Goal: Task Accomplishment & Management: Manage account settings

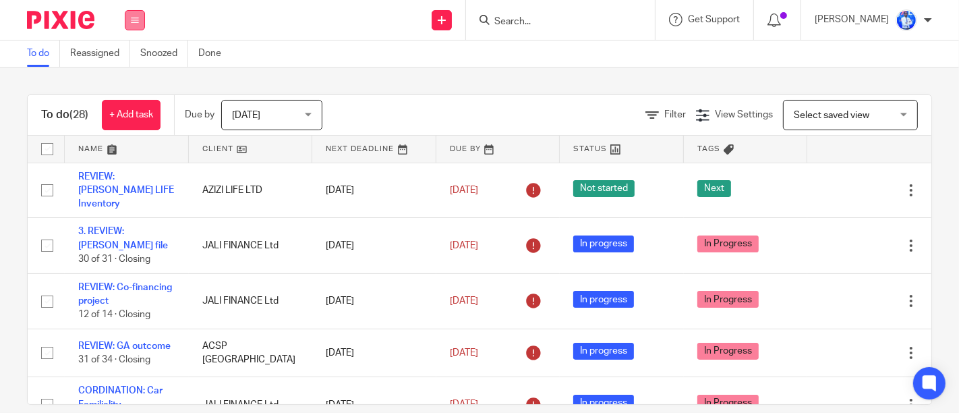
click at [142, 24] on button at bounding box center [135, 20] width 20 height 20
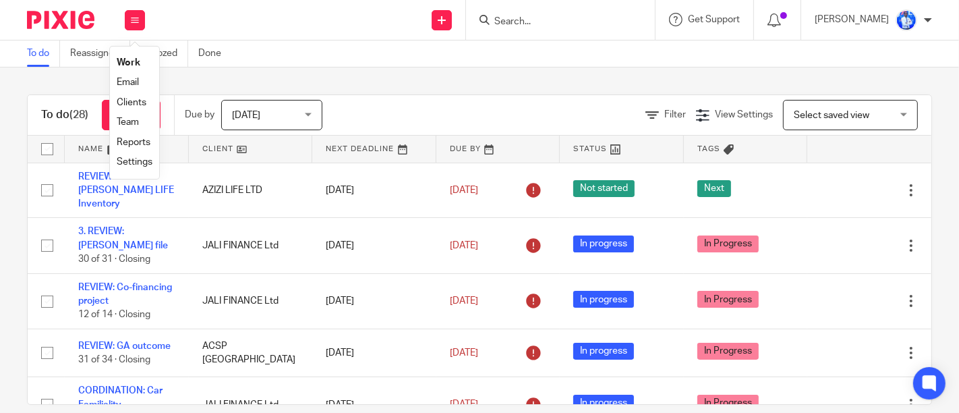
click at [120, 84] on link "Email" at bounding box center [128, 82] width 22 height 9
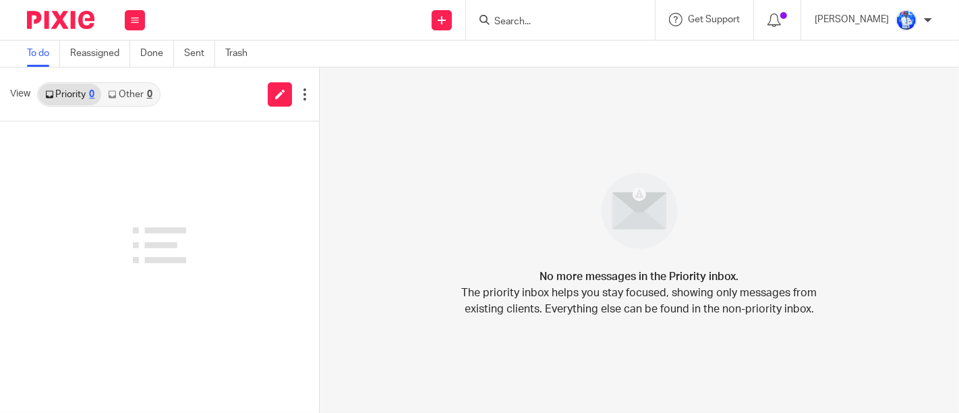
click at [131, 94] on link "Other 0" at bounding box center [129, 95] width 57 height 22
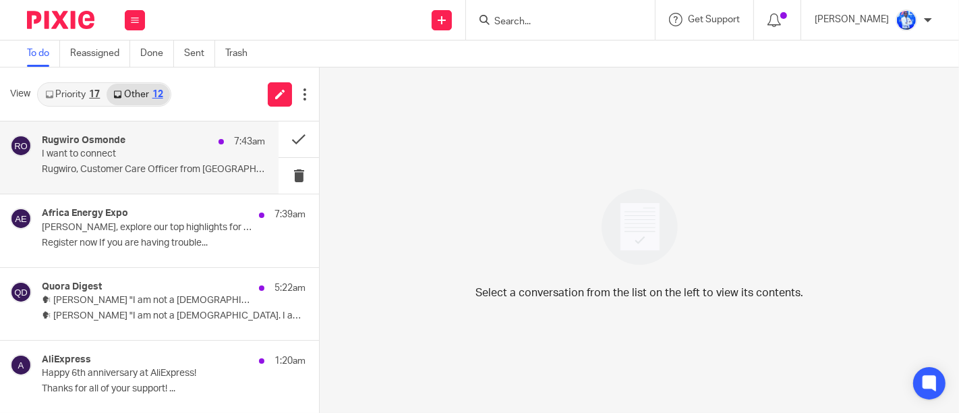
click at [219, 163] on div "Rugwiro Osmonde 7:43am I want to connect Rugwiro, Customer Care Officer from Um…" at bounding box center [153, 157] width 223 height 45
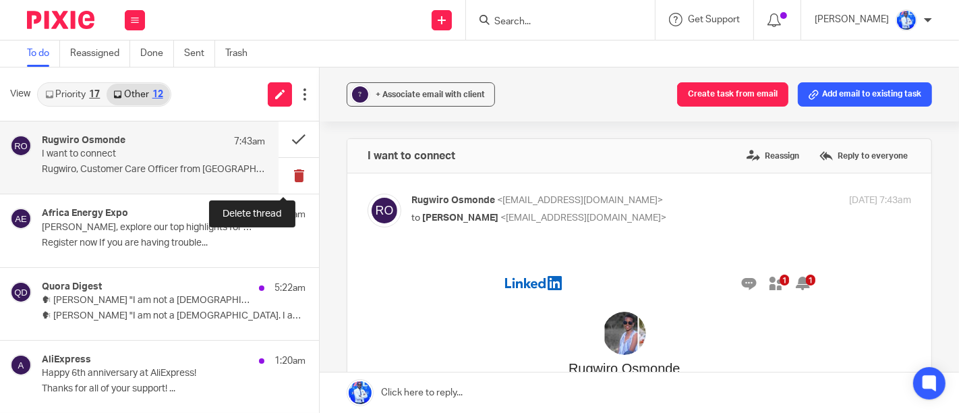
click at [285, 177] on button at bounding box center [299, 176] width 40 height 36
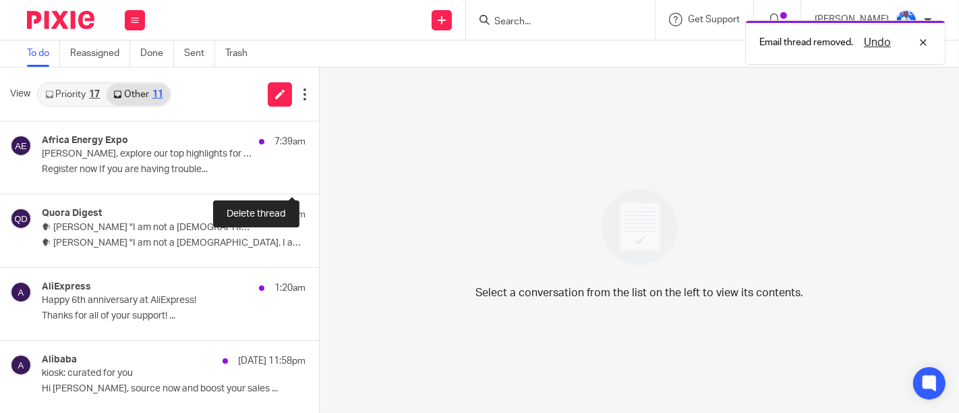
click at [319, 177] on button at bounding box center [324, 176] width 11 height 36
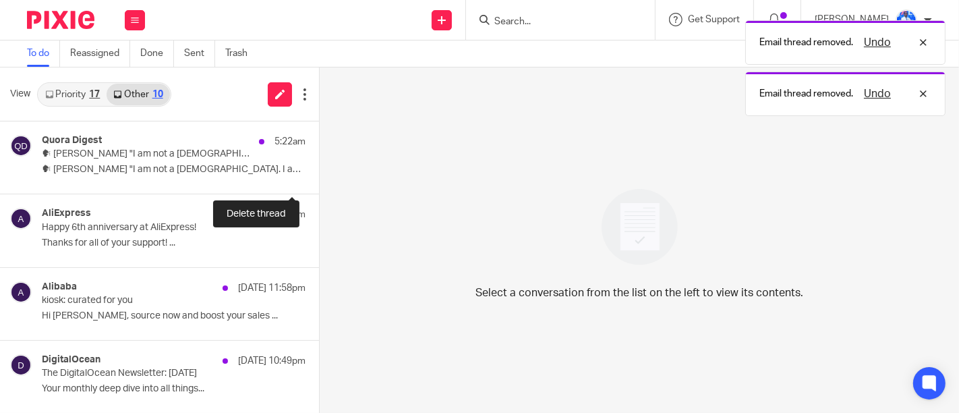
click at [319, 177] on button at bounding box center [324, 176] width 11 height 36
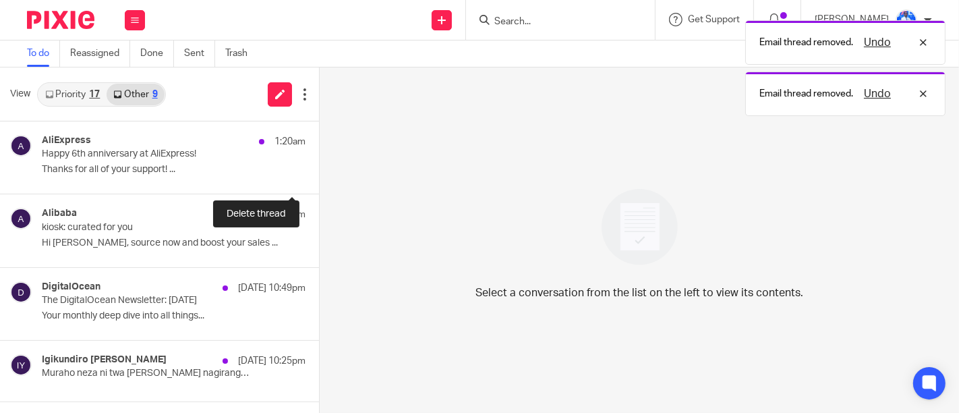
click at [319, 177] on button at bounding box center [324, 176] width 11 height 36
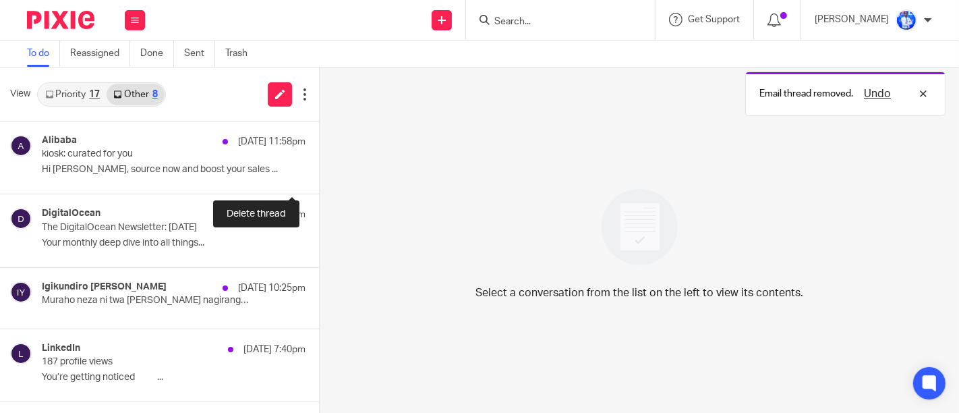
click at [319, 177] on button at bounding box center [324, 176] width 11 height 36
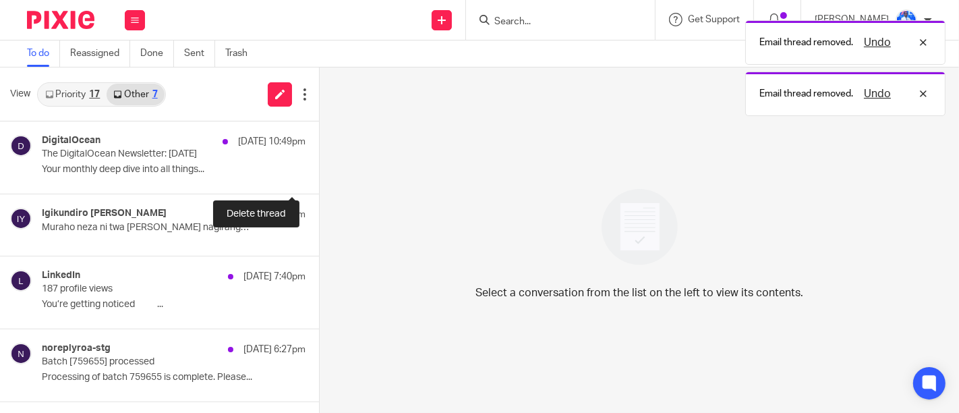
click at [319, 177] on button at bounding box center [324, 176] width 11 height 36
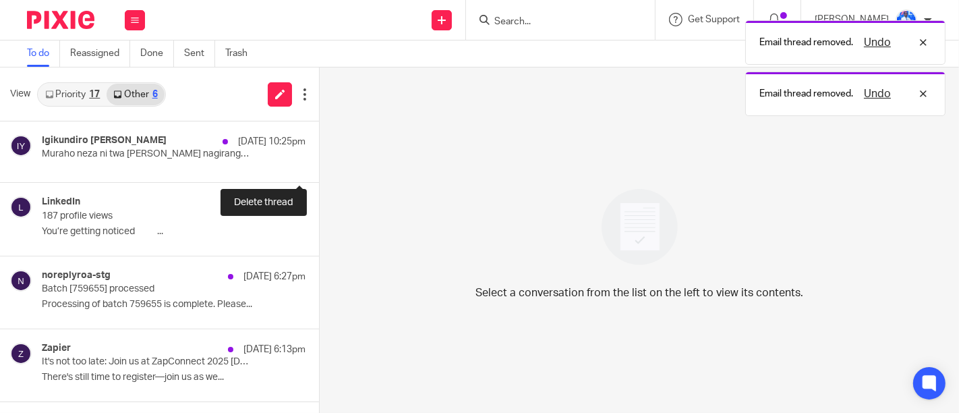
click at [319, 177] on button at bounding box center [324, 167] width 11 height 30
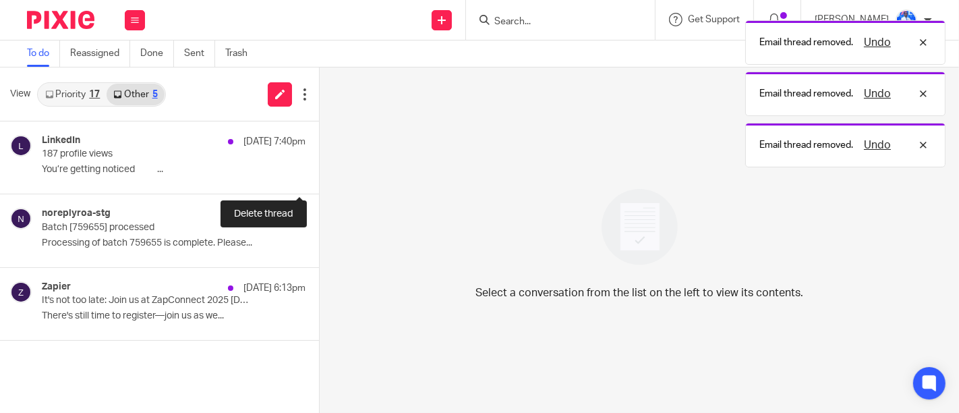
click at [319, 177] on button at bounding box center [324, 176] width 11 height 36
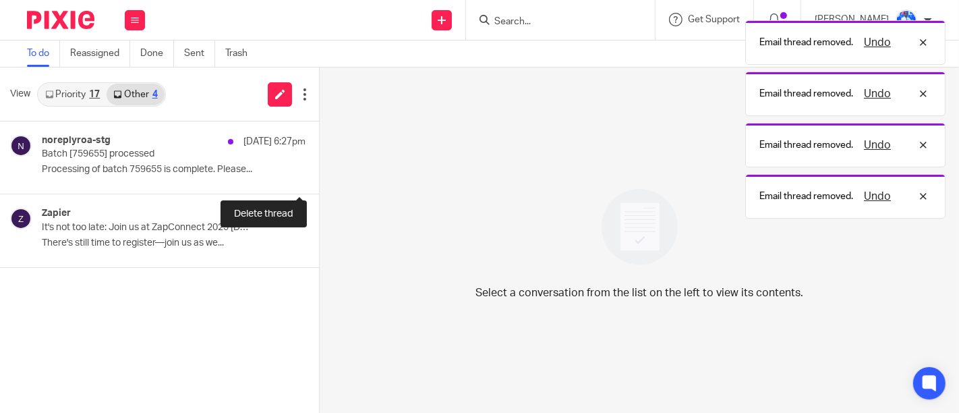
click at [319, 177] on button at bounding box center [324, 176] width 11 height 36
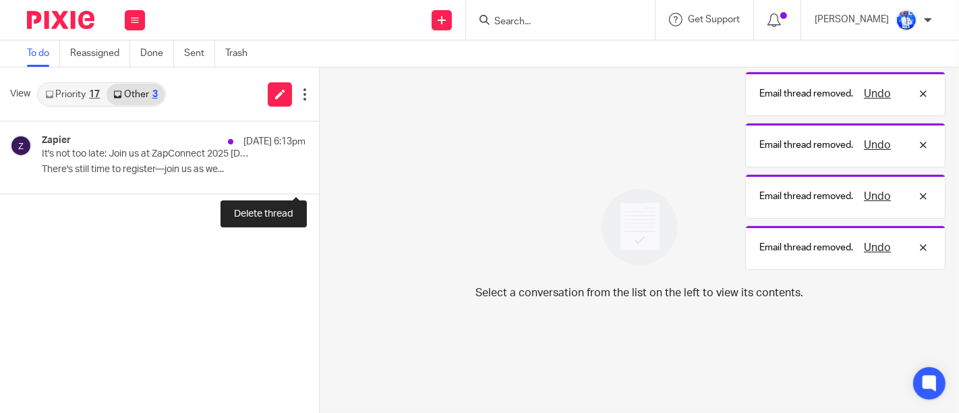
click at [319, 177] on button at bounding box center [324, 176] width 11 height 36
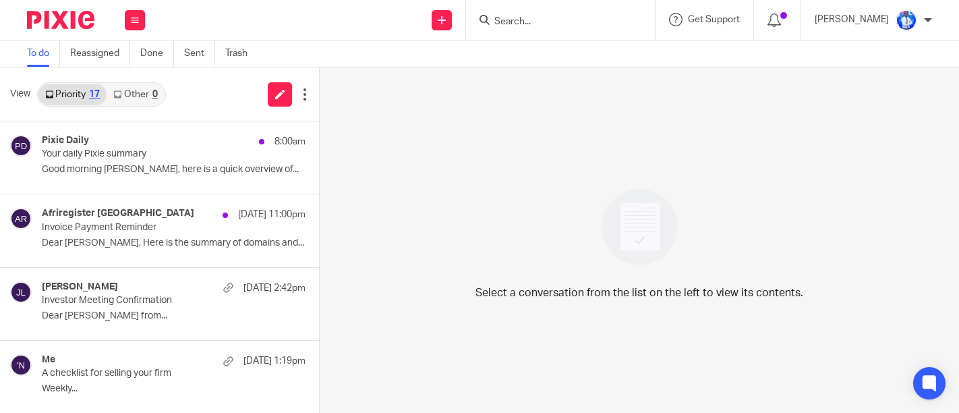
click at [138, 90] on link "Other 0" at bounding box center [135, 95] width 57 height 22
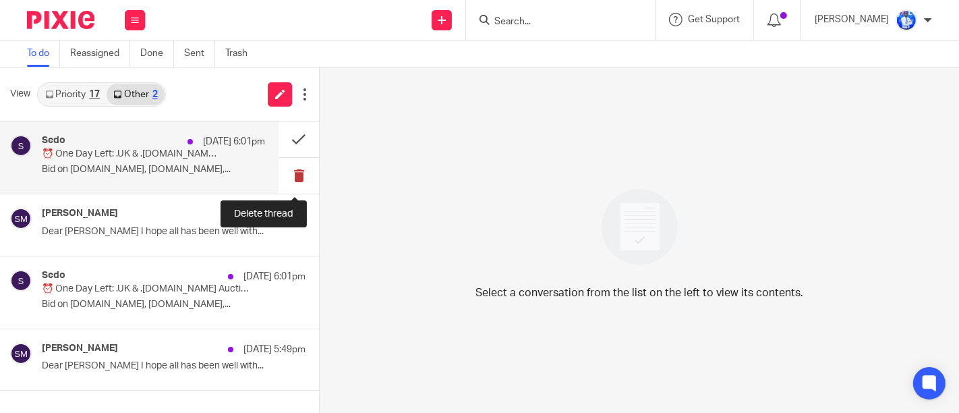
click at [297, 176] on button at bounding box center [299, 176] width 40 height 36
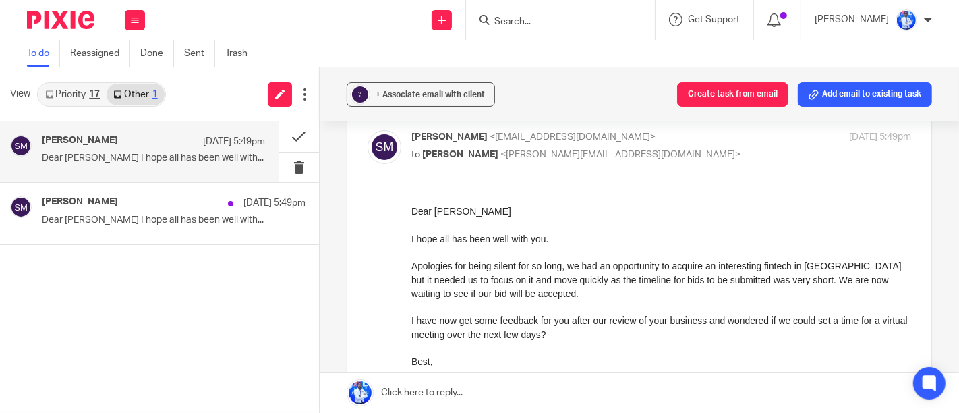
scroll to position [64, 0]
click at [152, 272] on div "Sebastian McKinlay 24 Sep 5:49pm Dear Felix I hope all has been well with... Se…" at bounding box center [159, 266] width 319 height 291
click at [88, 88] on link "Priority 17" at bounding box center [72, 95] width 68 height 22
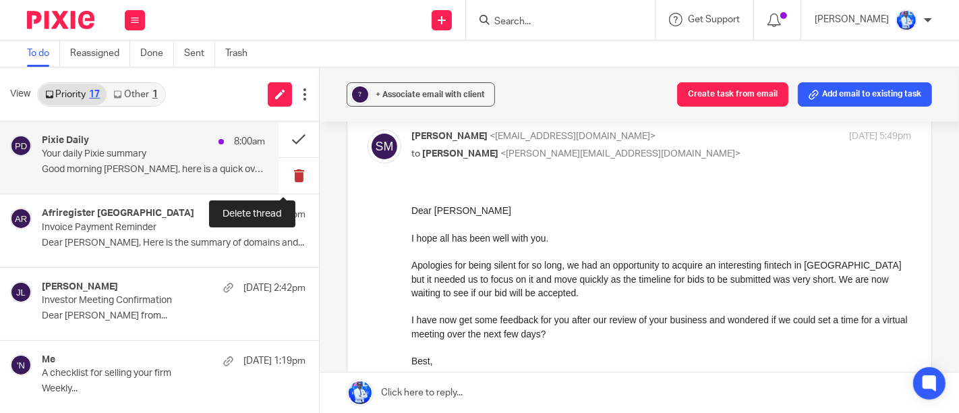
click at [284, 178] on button at bounding box center [299, 176] width 40 height 36
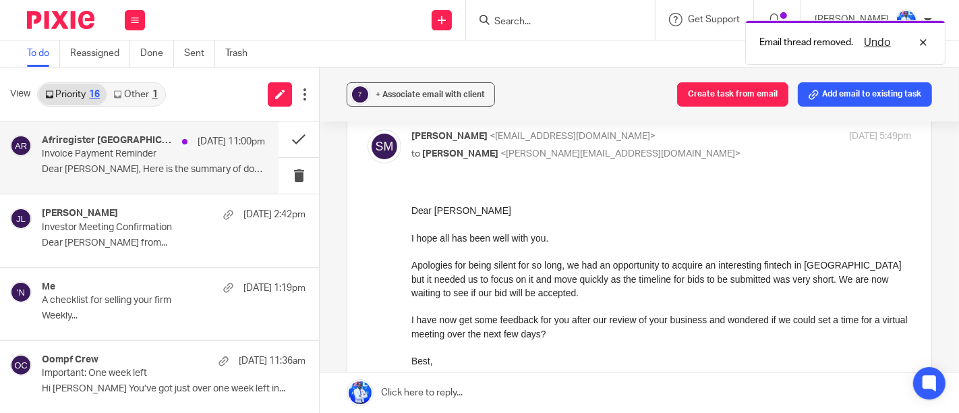
click at [111, 154] on p "Invoice Payment Reminder" at bounding box center [131, 153] width 179 height 11
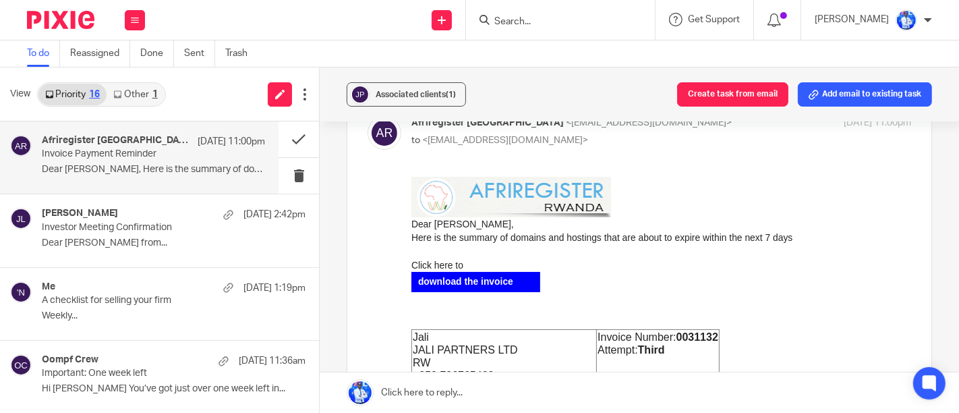
scroll to position [0, 0]
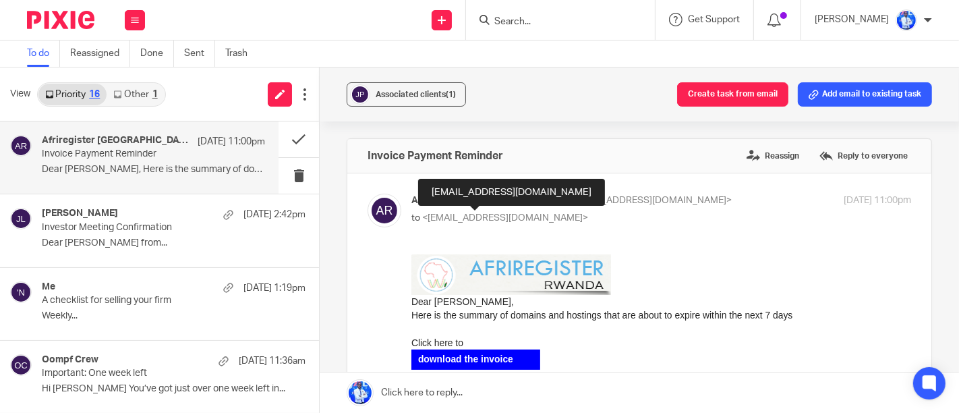
click at [492, 218] on span "<jalipartners@gmail.com>" at bounding box center [505, 217] width 166 height 9
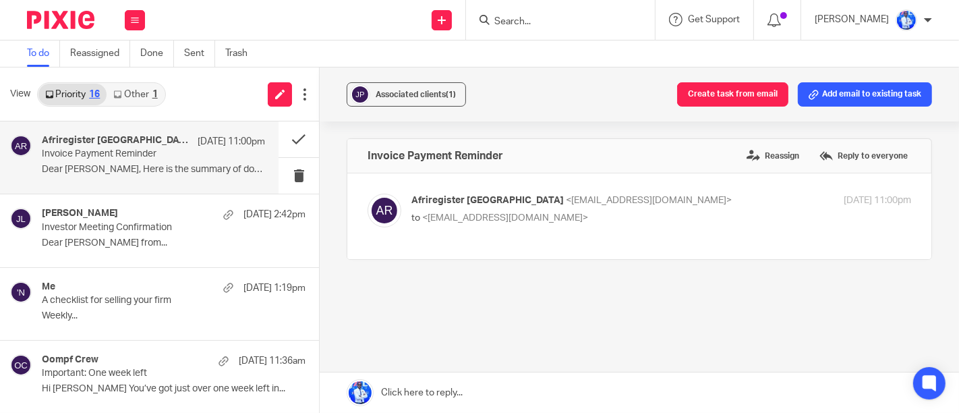
click at [492, 218] on span "<jalipartners@gmail.com>" at bounding box center [505, 217] width 166 height 9
checkbox input "true"
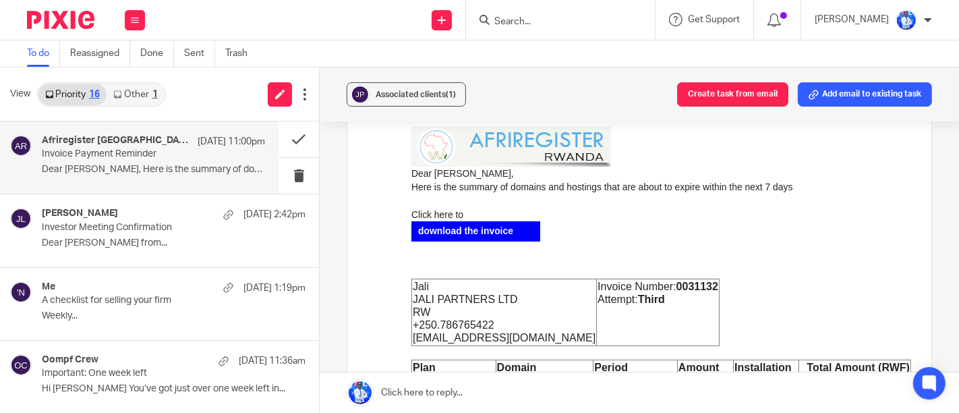
scroll to position [129, 0]
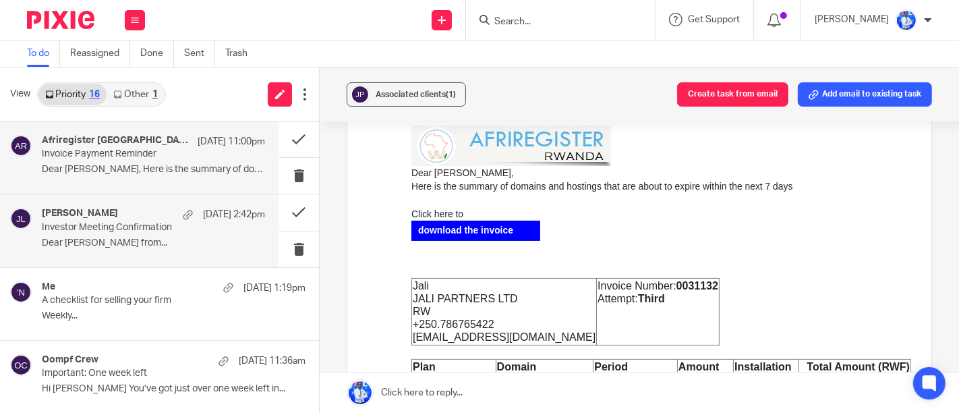
click at [144, 246] on p "Dear [PERSON_NAME] from..." at bounding box center [153, 242] width 223 height 11
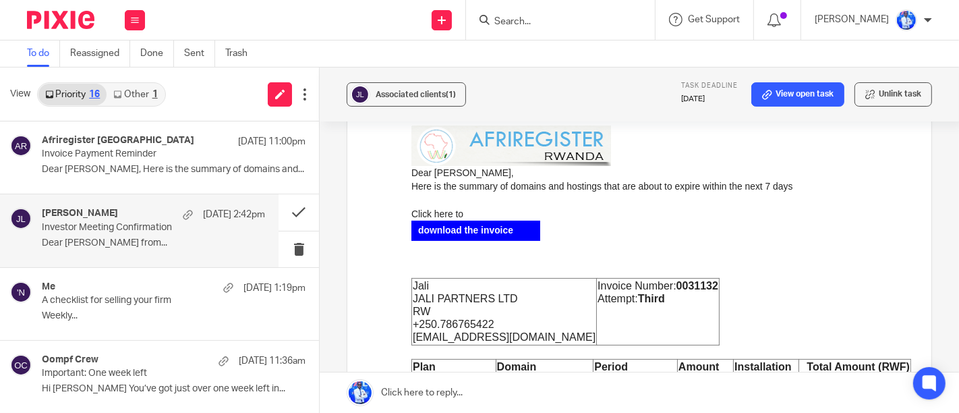
click at [144, 246] on p "Dear [PERSON_NAME] from..." at bounding box center [153, 242] width 223 height 11
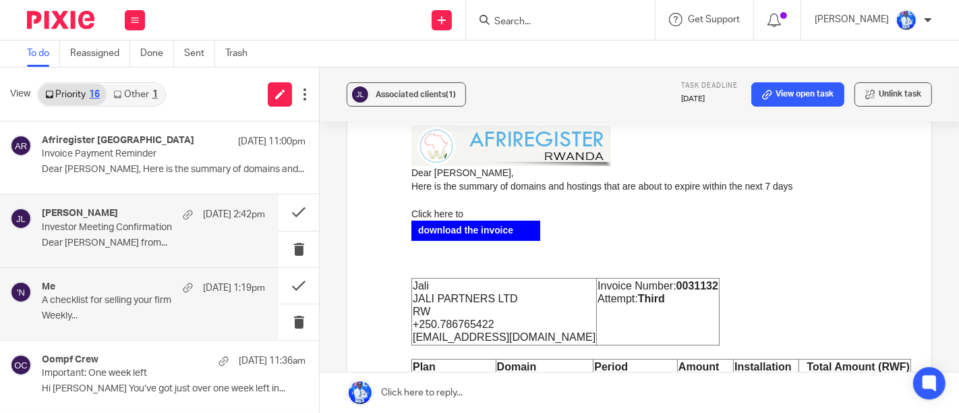
click at [127, 298] on p "A checklist for selling your firm" at bounding box center [131, 300] width 179 height 11
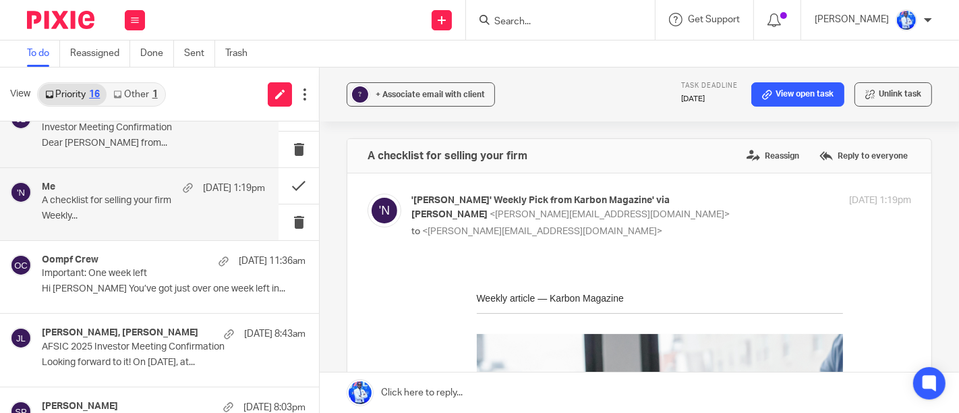
scroll to position [101, 0]
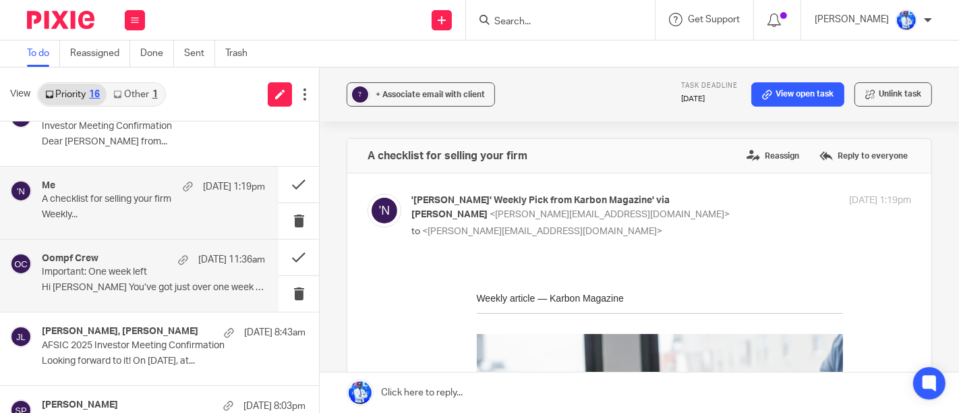
click at [146, 259] on div "Oompf Crew 24 Sep 11:36am" at bounding box center [153, 259] width 223 height 13
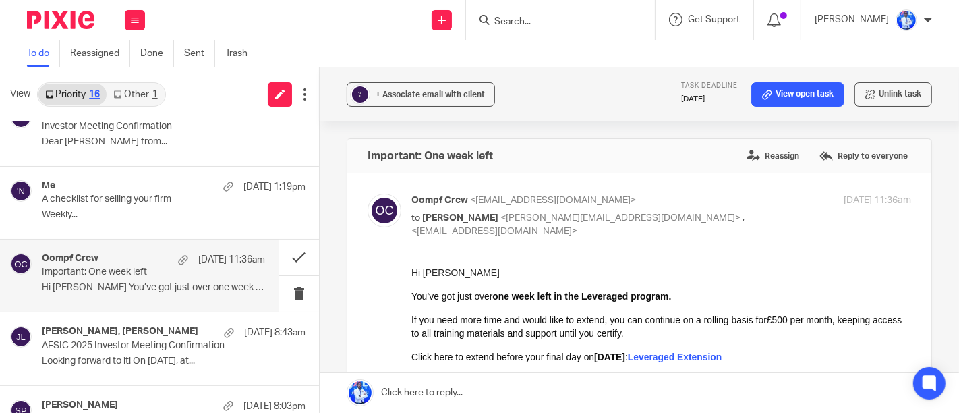
scroll to position [0, 0]
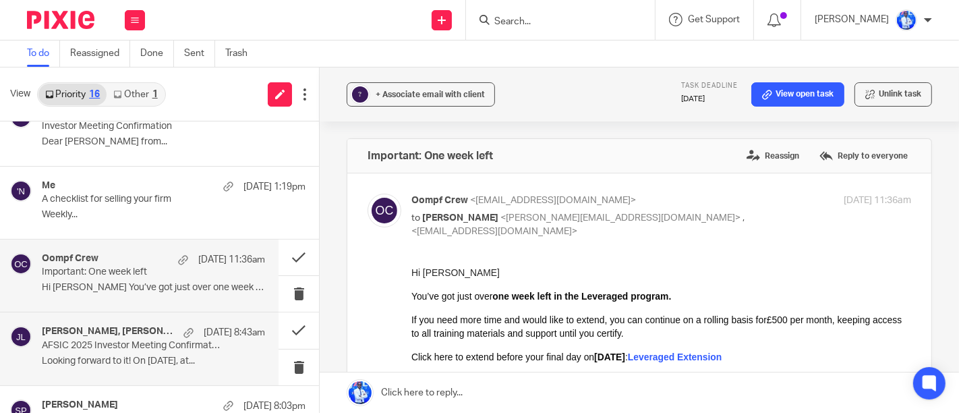
click at [143, 333] on h4 "[PERSON_NAME], [PERSON_NAME]" at bounding box center [109, 331] width 135 height 11
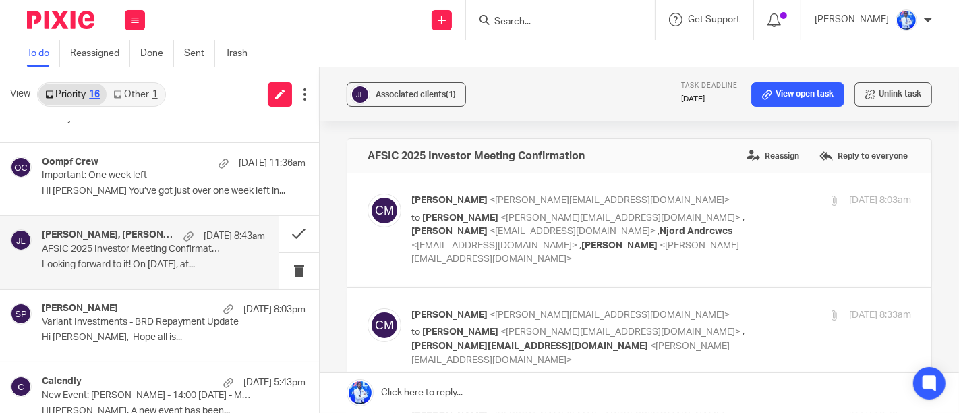
click at [143, 333] on p "Hi [PERSON_NAME], Hope all is..." at bounding box center [174, 337] width 264 height 11
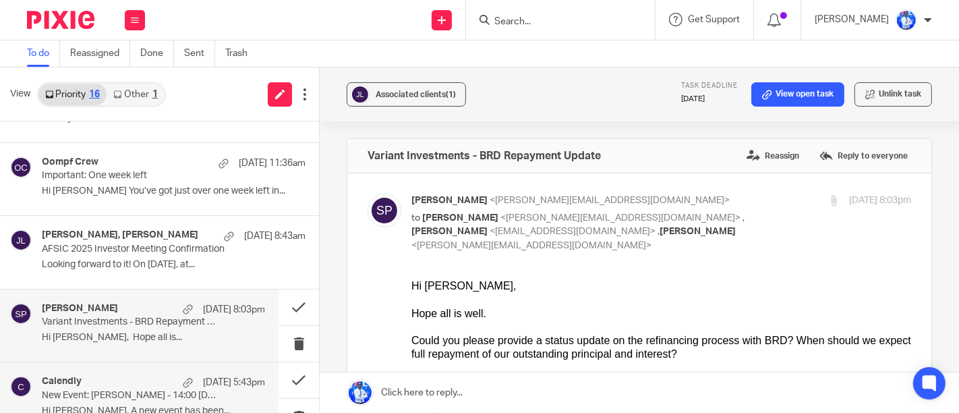
click at [140, 398] on p "New Event: [PERSON_NAME] - 14:00 [DATE] - Meeting with [PERSON_NAME]" at bounding box center [131, 395] width 179 height 11
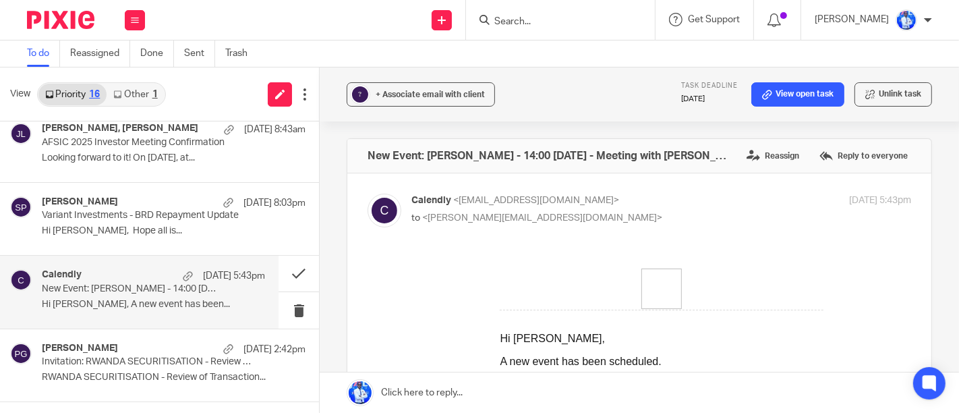
scroll to position [339, 0]
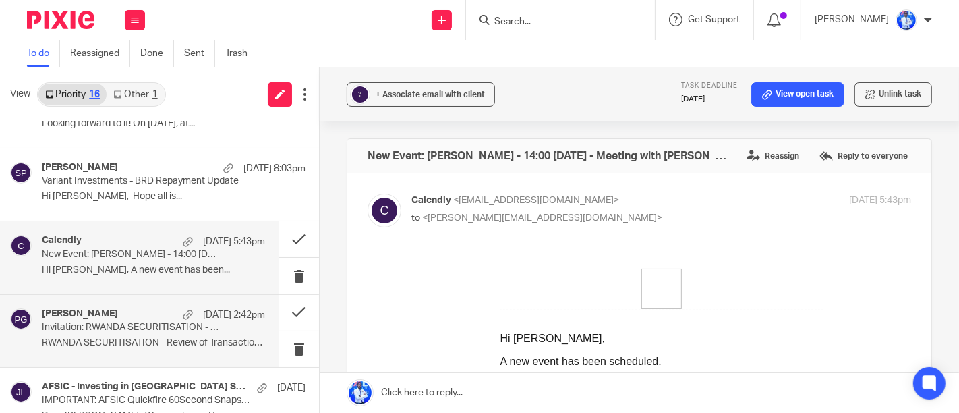
click at [138, 349] on div "Philip Gasaatura 23 Sep 2:42pm Invitation: RWANDA SECURITISATION - Review of Tr…" at bounding box center [153, 330] width 223 height 45
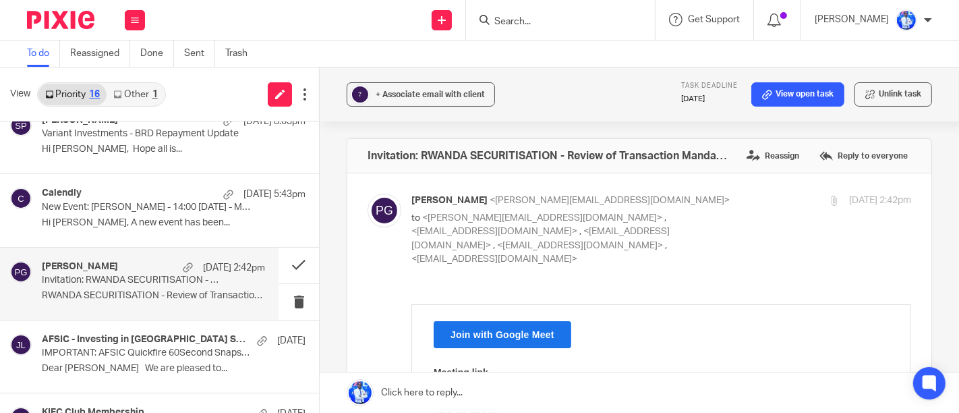
scroll to position [387, 0]
click at [138, 349] on p "IMPORTANT: AFSIC Quickfire 60Second Snapshots Format" at bounding box center [147, 351] width 211 height 11
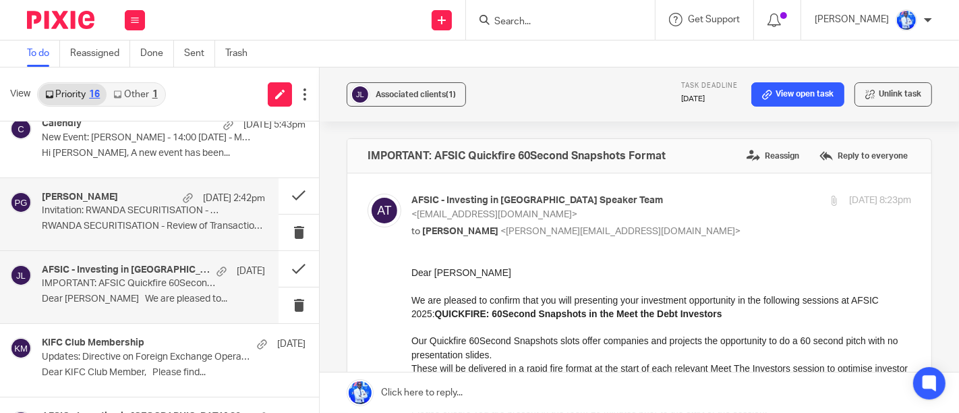
scroll to position [459, 0]
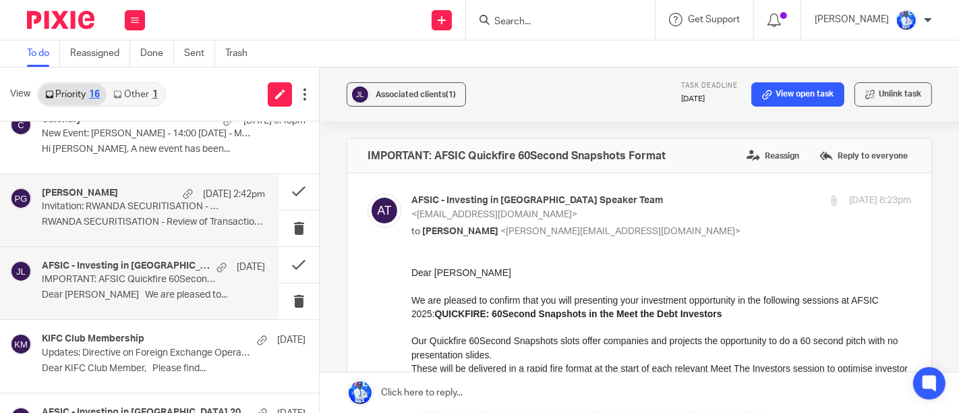
click at [138, 349] on p "Updates: Directive on Foreign Exchange Operations" at bounding box center [147, 352] width 211 height 11
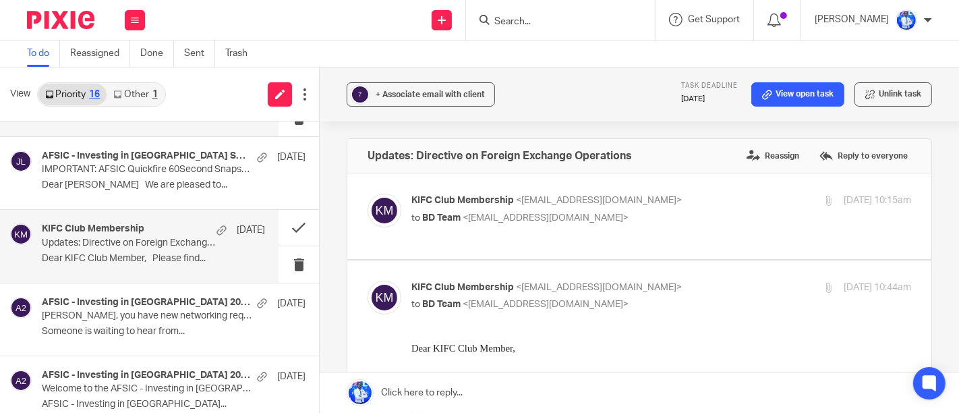
scroll to position [0, 0]
click at [138, 349] on div "AFSIC - Investing in Africa 2025 18 Sep Jean Felix, you have new networking req…" at bounding box center [159, 319] width 319 height 72
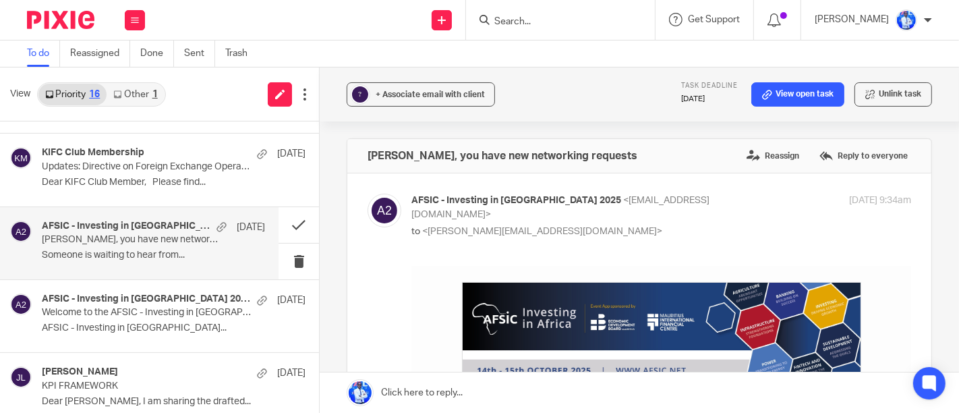
scroll to position [646, 0]
click at [138, 349] on div "AFSIC - Investing in Africa 2025 16 Sep Welcome to the AFSIC - Investing in Afr…" at bounding box center [159, 316] width 319 height 72
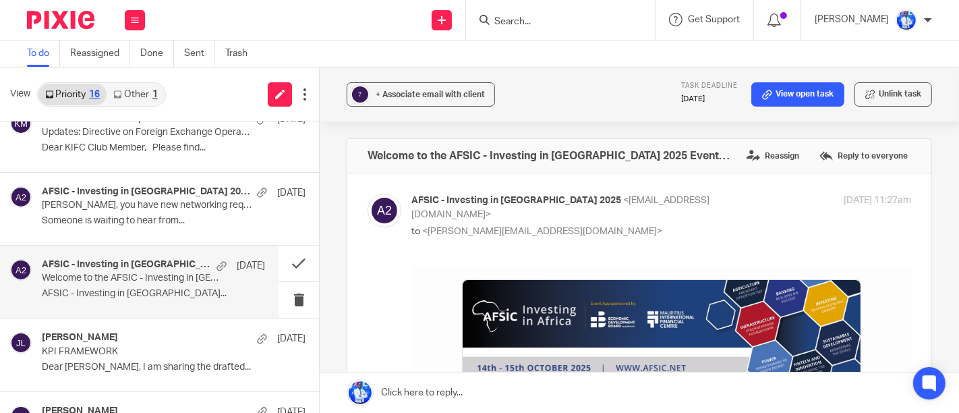
scroll to position [682, 0]
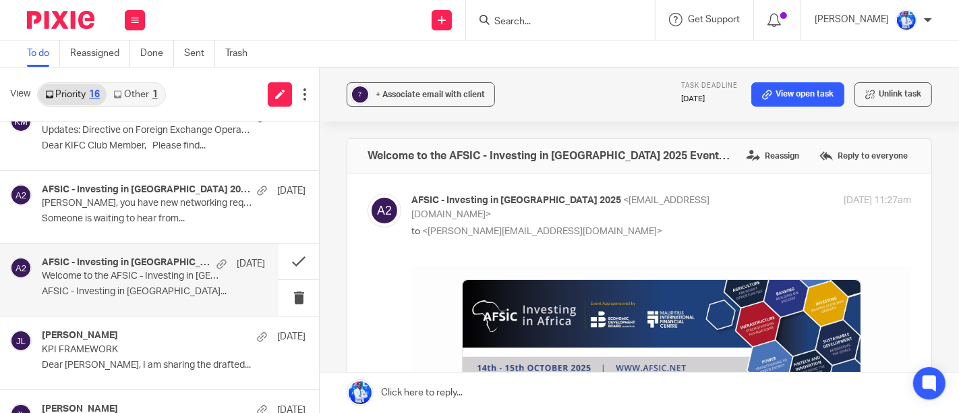
click at [138, 349] on p "KPI FRAMEWORK" at bounding box center [147, 349] width 211 height 11
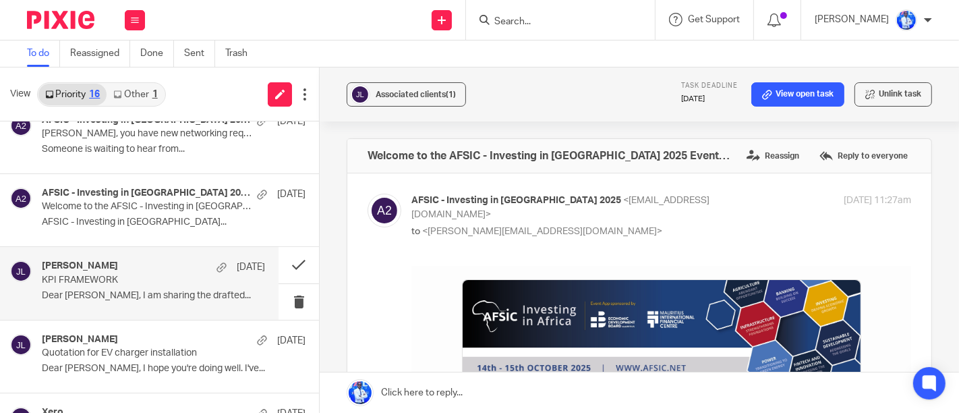
scroll to position [752, 0]
click at [138, 349] on p "Quotation for EV charger installation" at bounding box center [147, 352] width 211 height 11
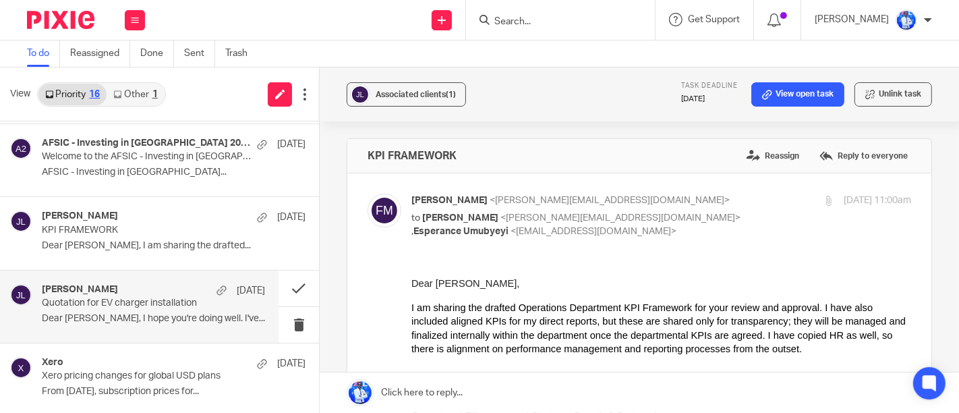
scroll to position [0, 0]
click at [138, 349] on div "Xero 2 Sep Xero pricing changes for global USD plans From 1 November 2025, subs…" at bounding box center [159, 379] width 319 height 72
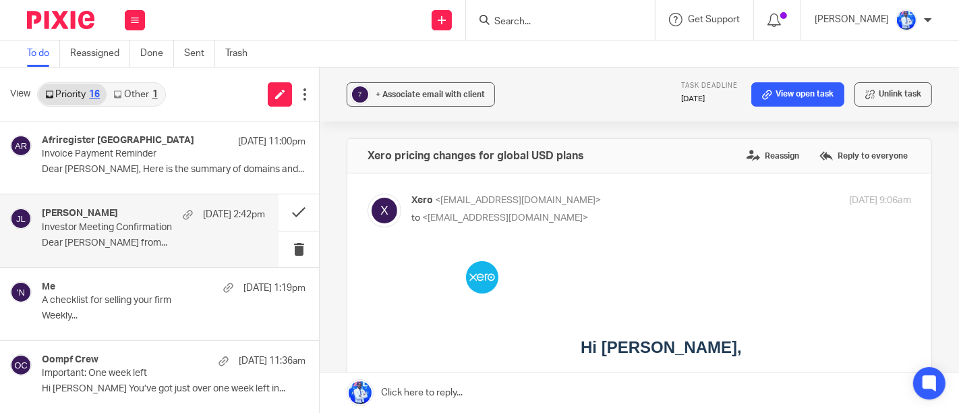
click at [207, 222] on p "Investor Meeting Confirmation" at bounding box center [131, 227] width 179 height 11
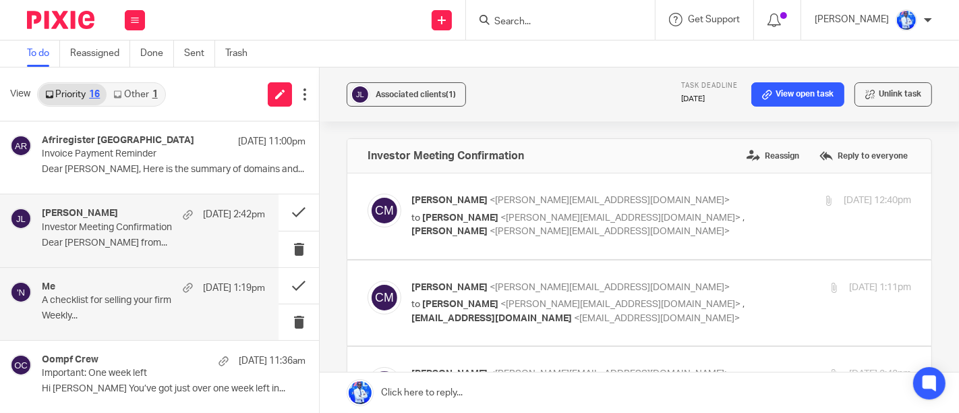
click at [182, 292] on div "[DATE] 1:19pm" at bounding box center [220, 287] width 89 height 13
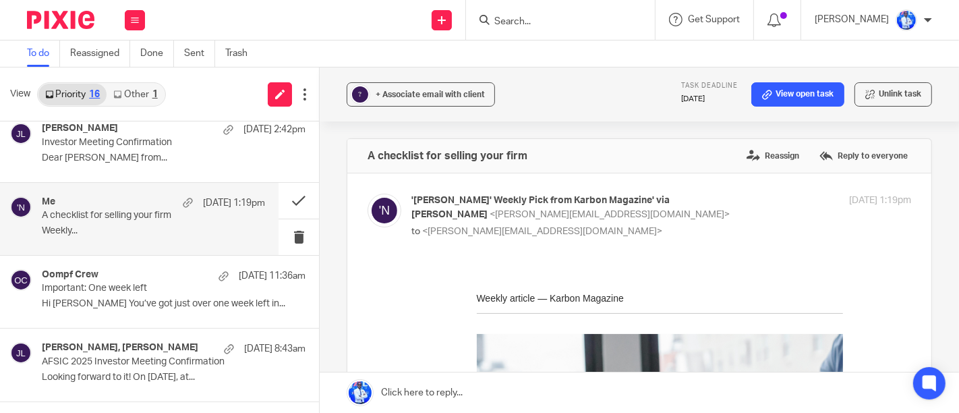
click at [182, 292] on p "Important: One week left" at bounding box center [147, 288] width 211 height 11
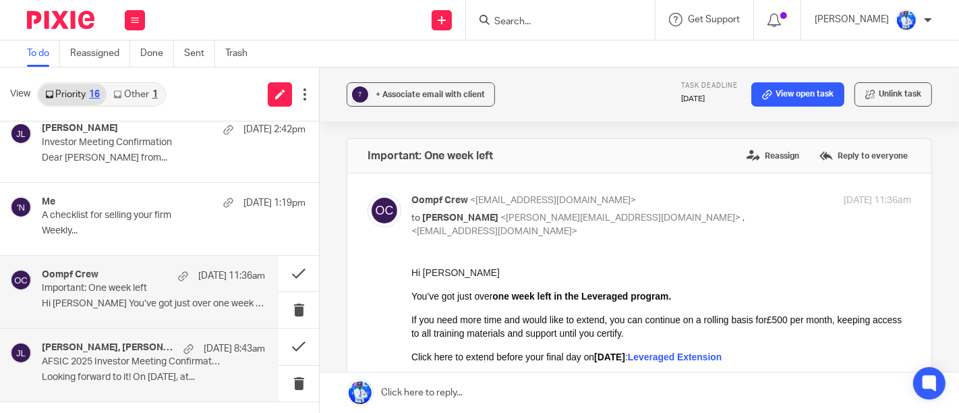
click at [179, 347] on div "[DATE] 8:43am" at bounding box center [221, 348] width 88 height 13
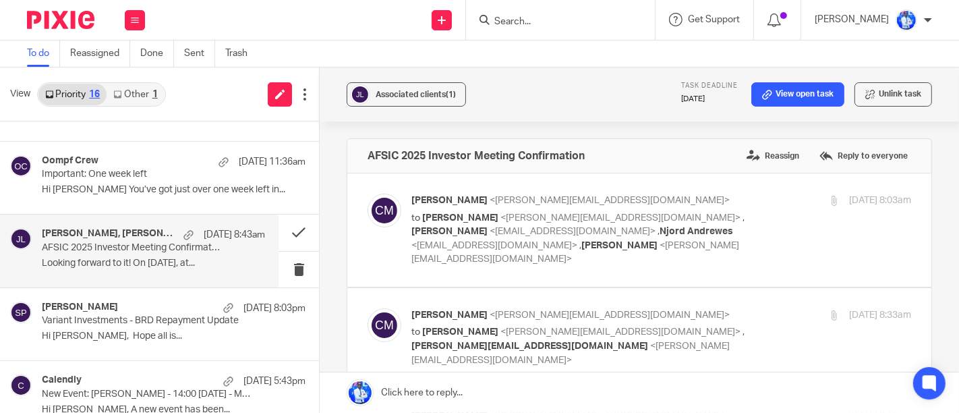
click at [179, 347] on div "Sean Plotnick 23 Sep 8:03pm Variant Investments - BRD Repayment Update Hi Felix…" at bounding box center [159, 324] width 319 height 72
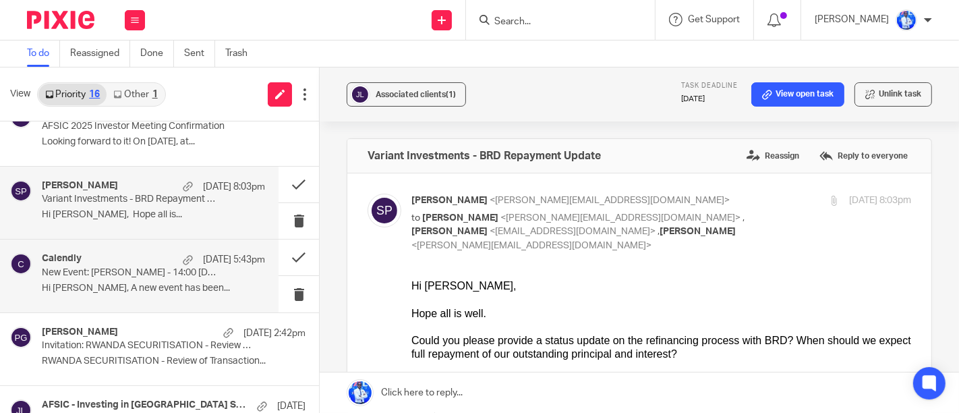
click at [160, 295] on div "Calendly 23 Sep 5:43pm New Event: Michael Wilkerson - 14:00 Mon, 29 Sep 2025 - …" at bounding box center [153, 275] width 223 height 45
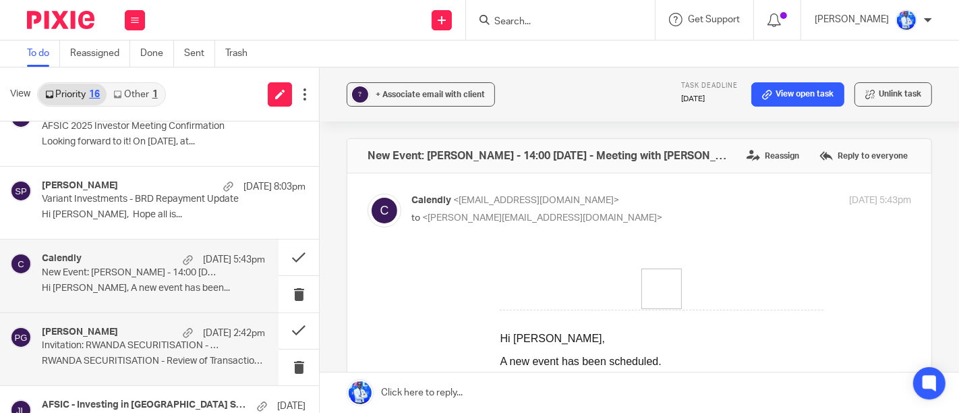
click at [166, 359] on p "RWANDA SECURITISATION - Review of Transaction..." at bounding box center [153, 361] width 223 height 11
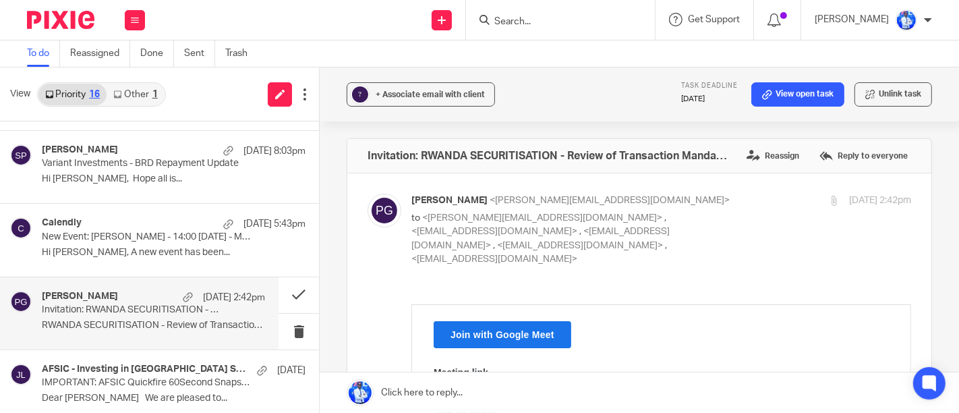
click at [166, 359] on div "AFSIC - Investing in Africa Speaker Team 19 Sep IMPORTANT: AFSIC Quickfire 60Se…" at bounding box center [159, 386] width 319 height 72
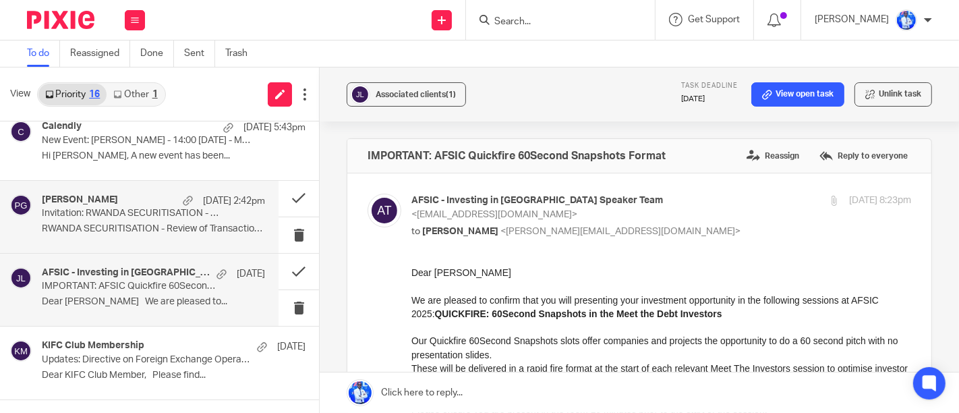
click at [166, 359] on p "Updates: Directive on Foreign Exchange Operations" at bounding box center [147, 359] width 211 height 11
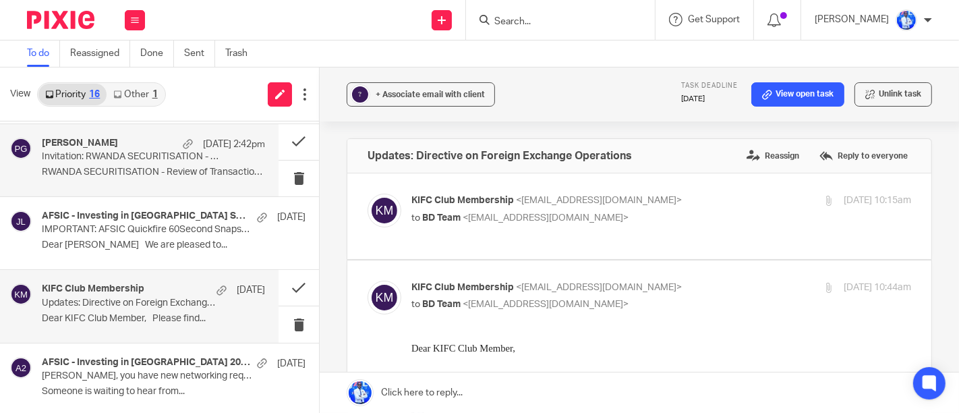
click at [166, 359] on h4 "AFSIC - Investing in [GEOGRAPHIC_DATA] 2025" at bounding box center [146, 362] width 208 height 11
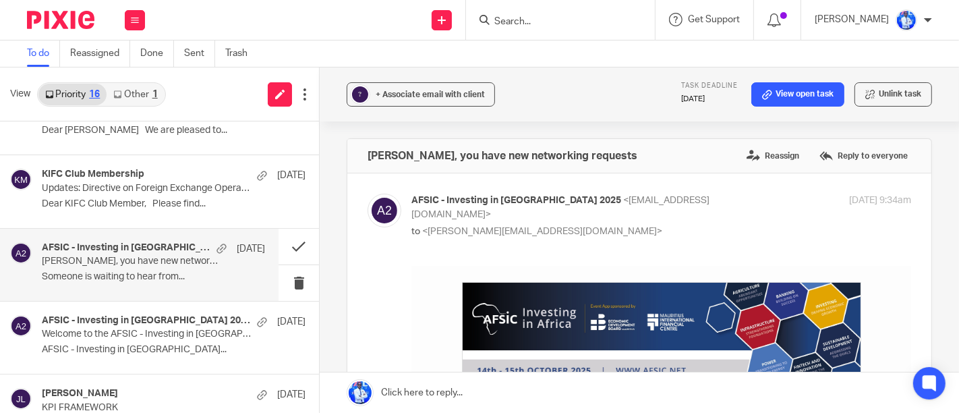
click at [166, 359] on div "AFSIC - Investing in Africa 2025 16 Sep Welcome to the AFSIC - Investing in Afr…" at bounding box center [159, 338] width 319 height 72
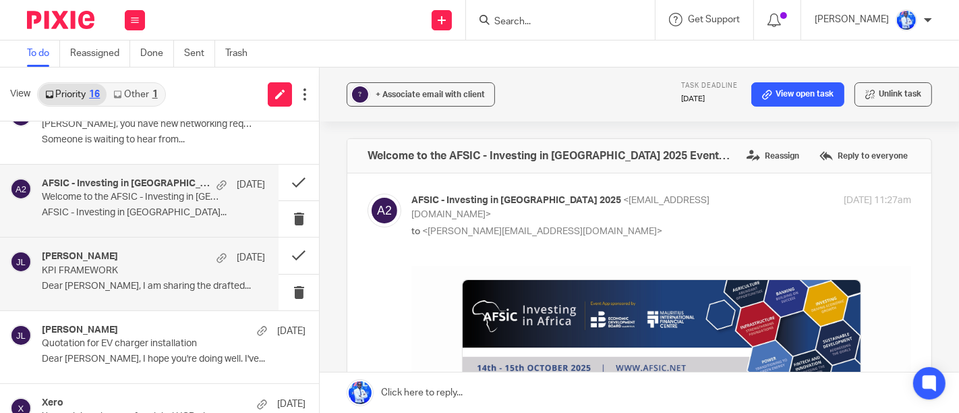
click at [174, 306] on div "Frank Mugisha 16 Sep KPI FRAMEWORK Dear Felix, I am sharing the drafted..." at bounding box center [139, 273] width 279 height 72
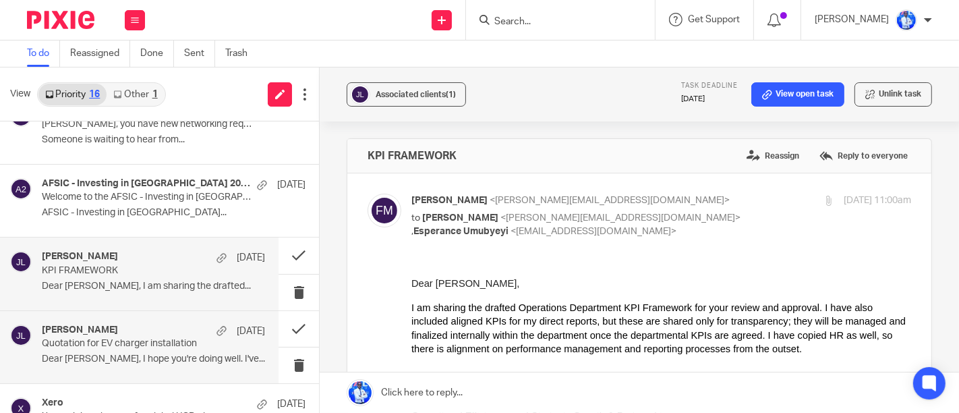
click at [176, 329] on div "Richard Nshimiyimana 12 Sep" at bounding box center [153, 330] width 223 height 13
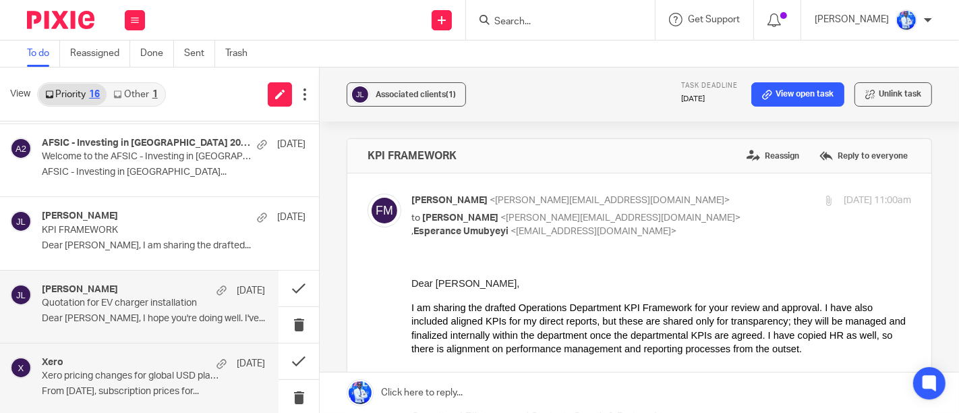
click at [183, 359] on div "Xero 2 Sep" at bounding box center [153, 363] width 223 height 13
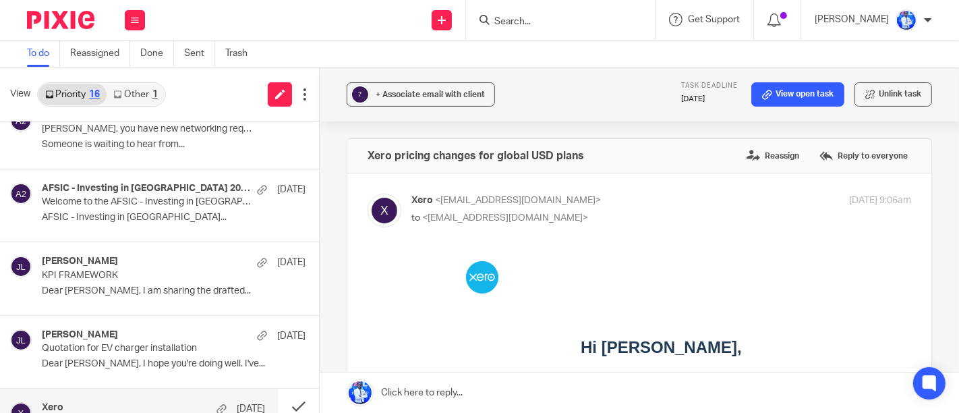
click at [183, 364] on p "Dear [PERSON_NAME], I hope you're doing well. I've..." at bounding box center [174, 363] width 264 height 11
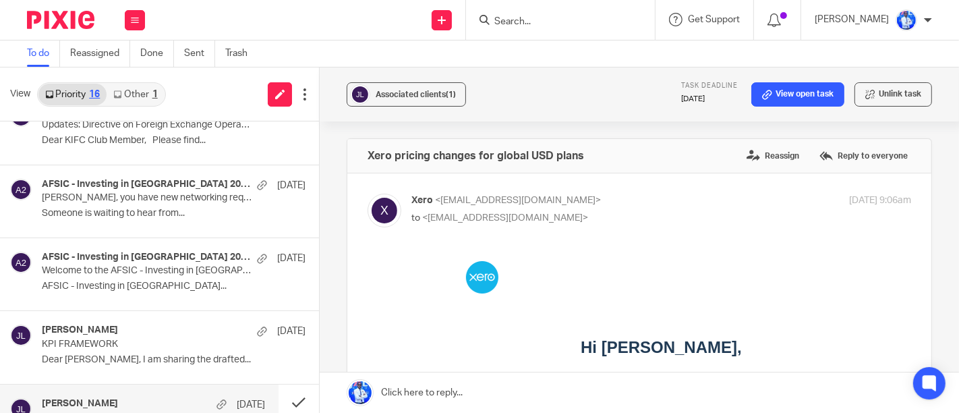
click at [183, 364] on div "Frank Mugisha 16 Sep KPI FRAMEWORK Dear Felix, I am sharing the drafted..." at bounding box center [174, 346] width 264 height 45
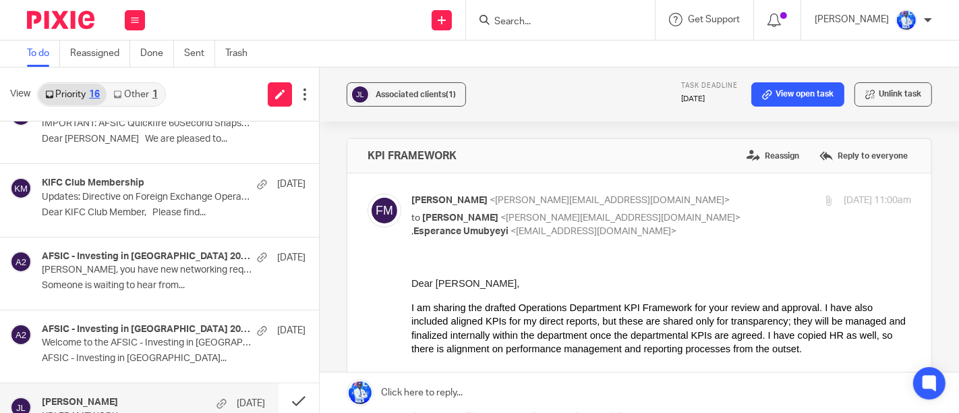
click at [183, 364] on div "AFSIC - Investing in Africa 2025 16 Sep Welcome to the AFSIC - Investing in Afr…" at bounding box center [174, 346] width 264 height 45
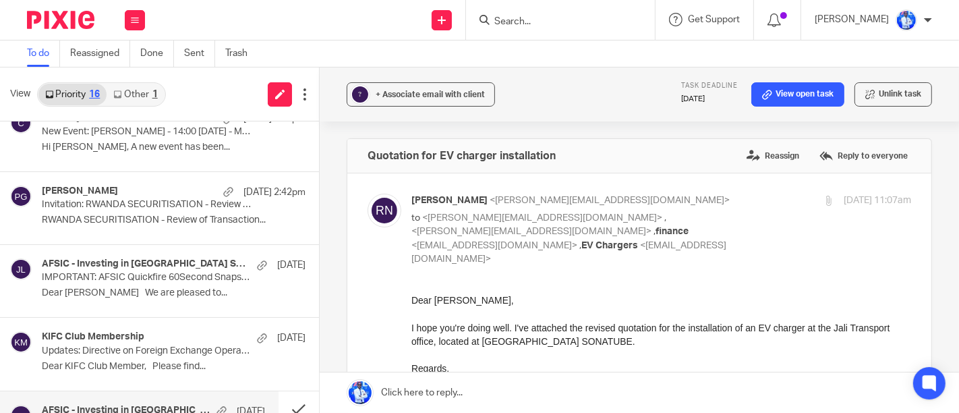
click at [183, 368] on p "Dear KIFC Club Member, Please find..." at bounding box center [174, 366] width 264 height 11
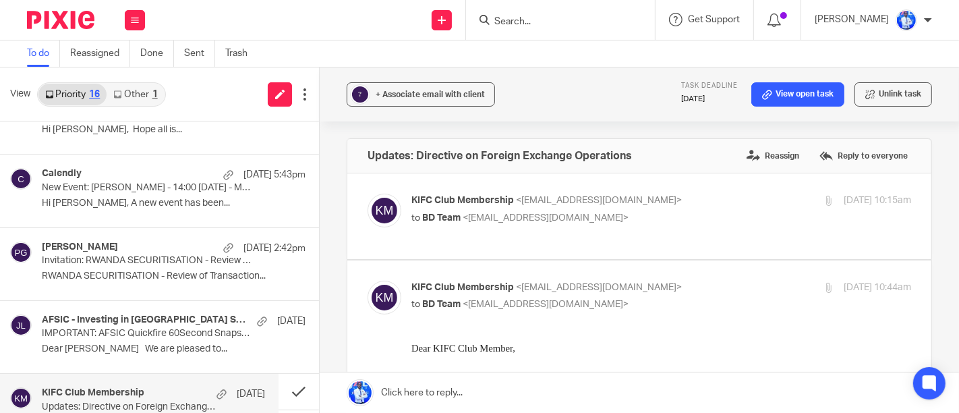
click at [183, 368] on div "AFSIC - Investing in Africa Speaker Team 19 Sep IMPORTANT: AFSIC Quickfire 60Se…" at bounding box center [159, 337] width 319 height 72
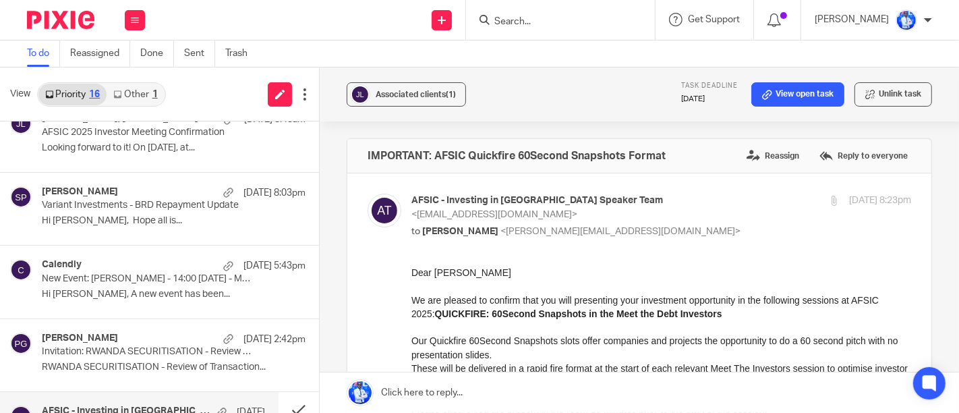
click at [183, 368] on p "RWANDA SECURITISATION - Review of Transaction..." at bounding box center [174, 367] width 264 height 11
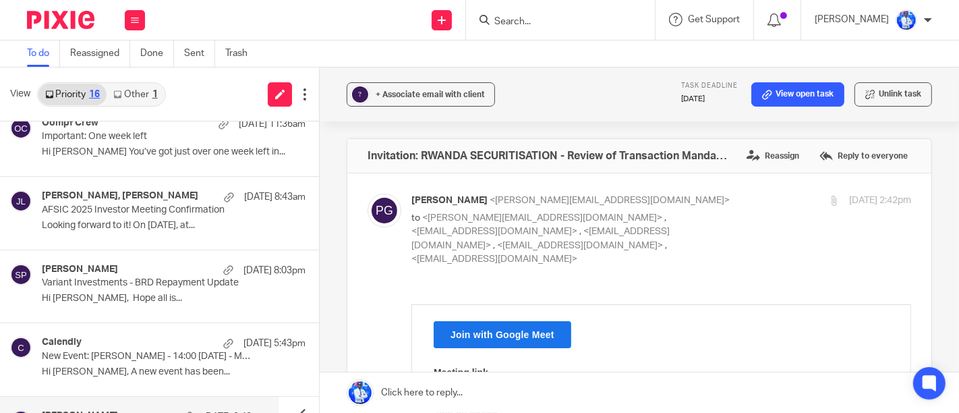
click at [183, 368] on p "Hi [PERSON_NAME], A new event has been..." at bounding box center [174, 371] width 264 height 11
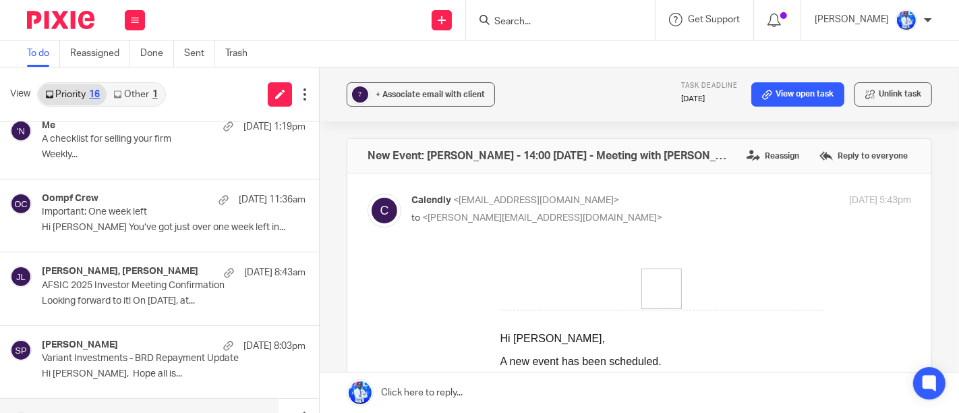
click at [183, 368] on p "Hi [PERSON_NAME], Hope all is..." at bounding box center [174, 373] width 264 height 11
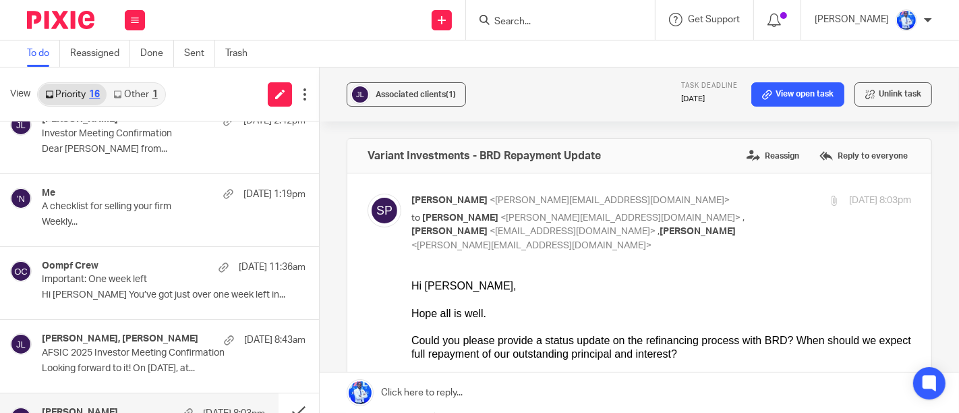
click at [183, 368] on p "Looking forward to it! On [DATE], at..." at bounding box center [174, 368] width 264 height 11
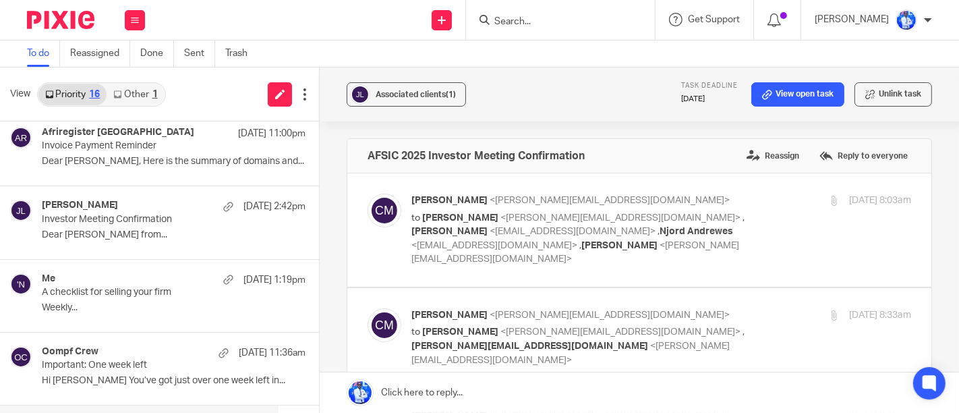
click at [183, 368] on p "Important: One week left" at bounding box center [147, 365] width 211 height 11
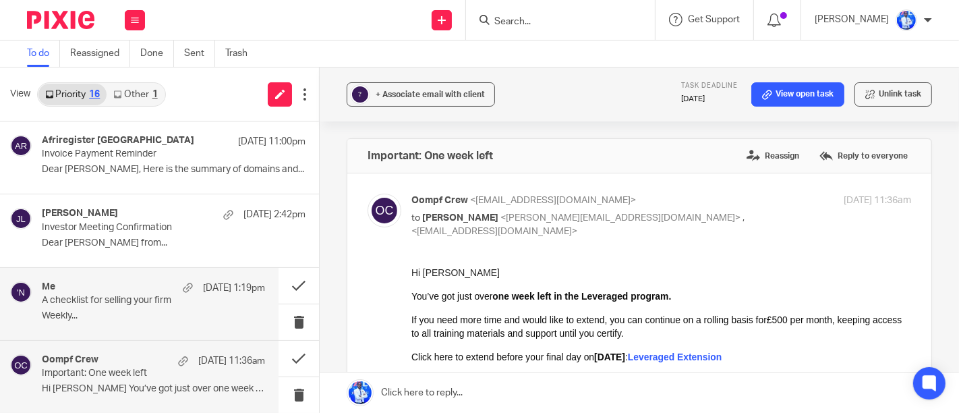
click at [171, 335] on div "Me 24 Sep 1:19pm A checklist for selling your firm Weekly..." at bounding box center [139, 304] width 279 height 72
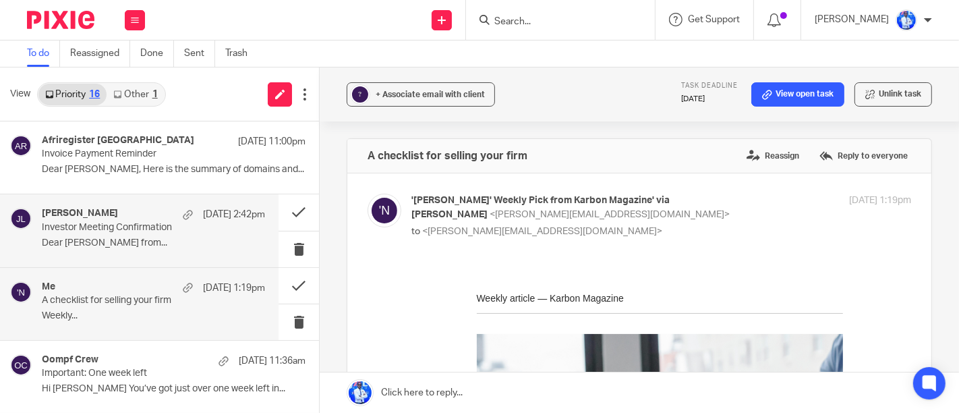
click at [158, 246] on p "Dear [PERSON_NAME] from..." at bounding box center [153, 242] width 223 height 11
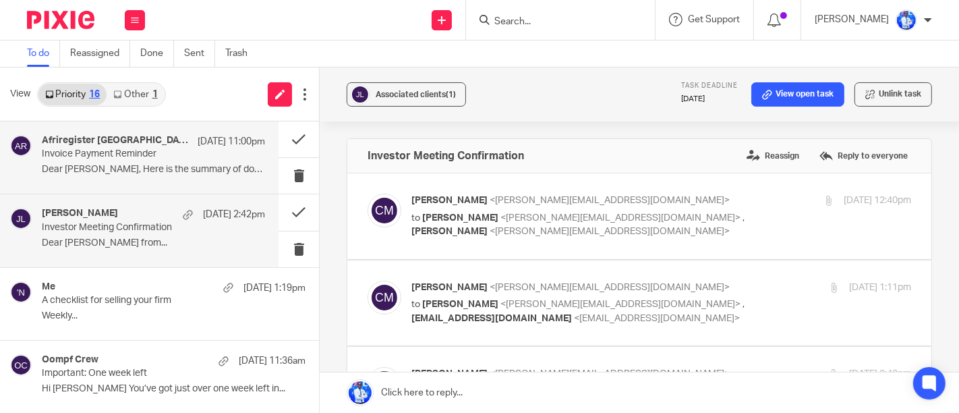
click at [150, 184] on div "Afriregister Rwanda 24 Sep 11:00pm Invoice Payment Reminder Dear Jali, Here is …" at bounding box center [139, 157] width 279 height 72
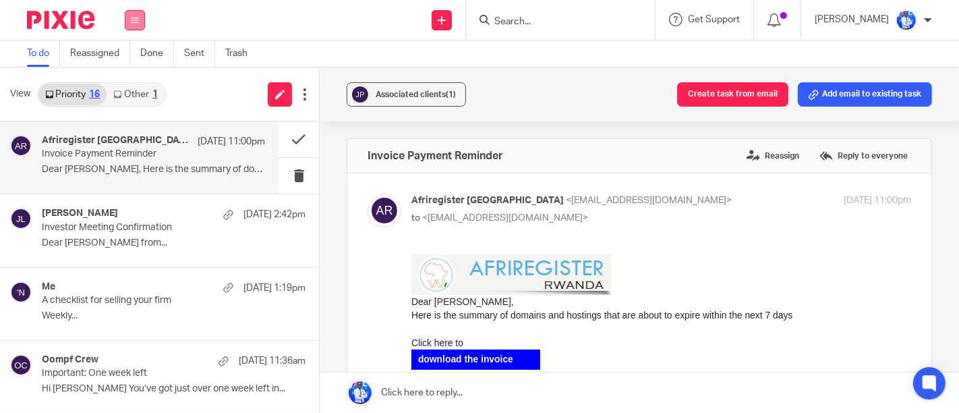
click at [130, 13] on button at bounding box center [135, 20] width 20 height 20
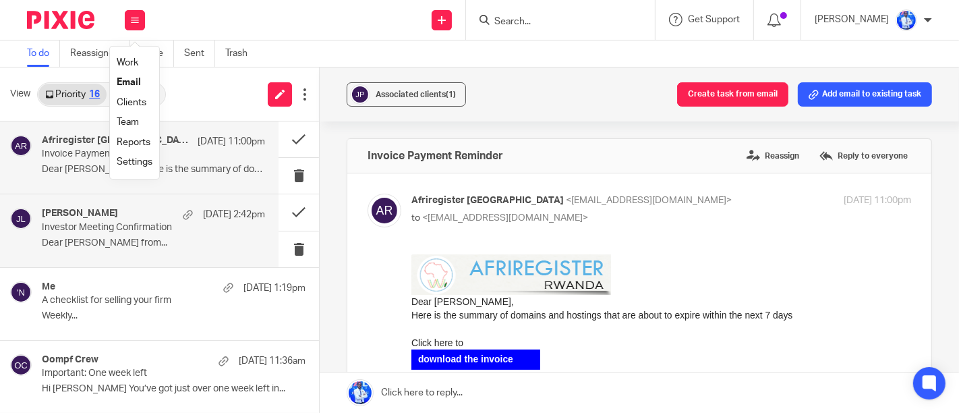
click at [104, 233] on div "Clare McCammon 24 Sep 2:42pm Investor Meeting Confirmation Dear Felix Alexander…" at bounding box center [153, 230] width 223 height 45
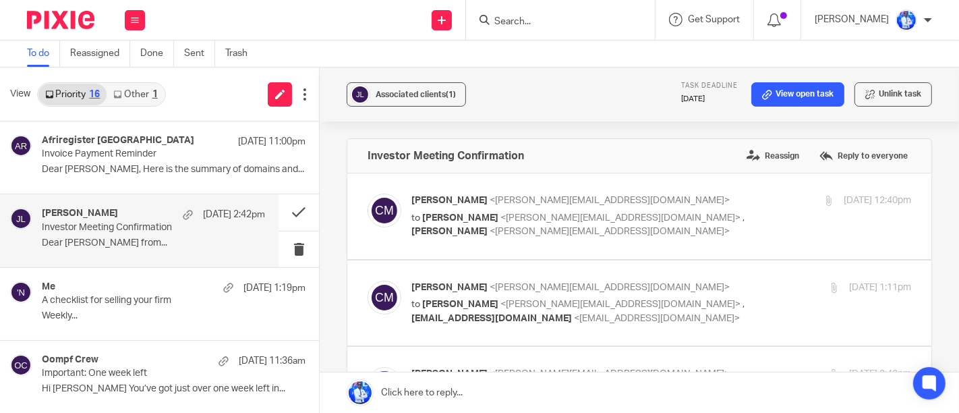
click at [104, 233] on div "Clare McCammon 24 Sep 2:42pm Investor Meeting Confirmation Dear Felix Alexander…" at bounding box center [153, 230] width 223 height 45
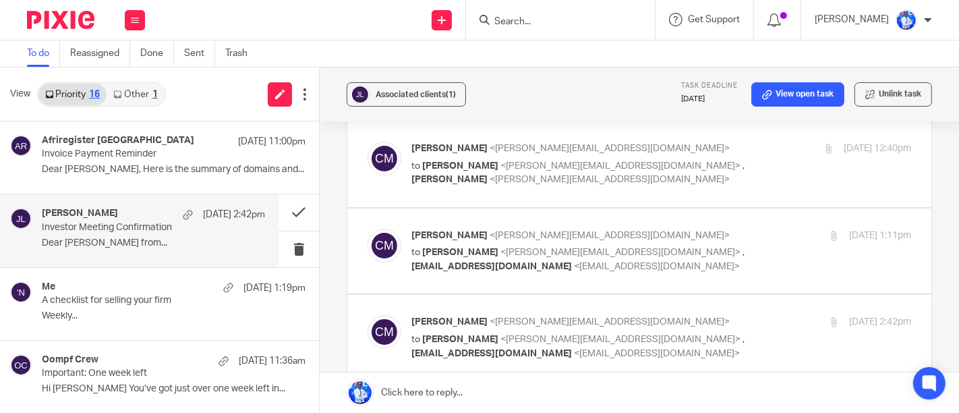
scroll to position [50, 0]
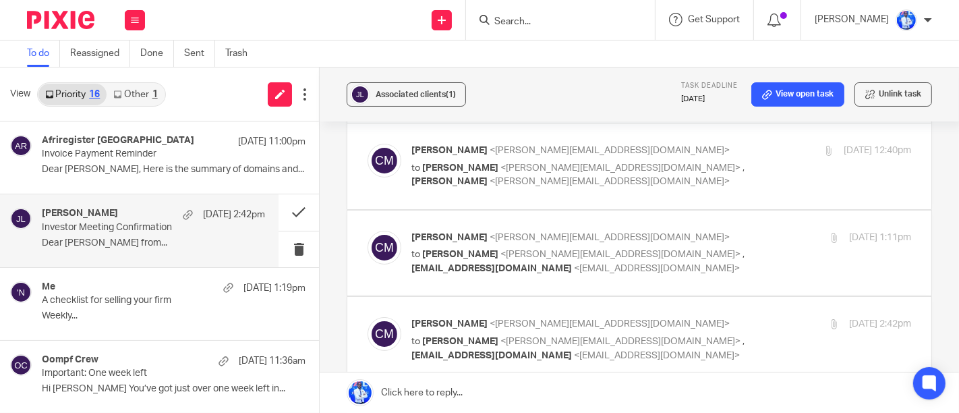
click at [560, 198] on label at bounding box center [639, 166] width 584 height 86
click at [368, 144] on input "checkbox" at bounding box center [367, 143] width 1 height 1
checkbox input "true"
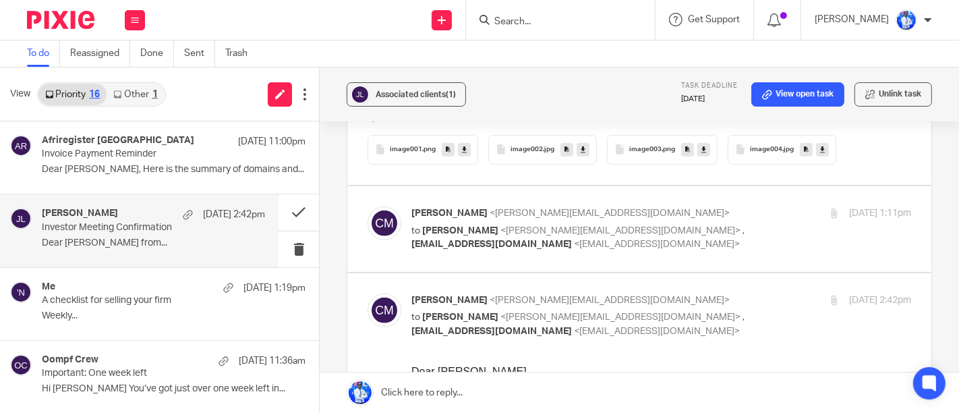
scroll to position [839, 0]
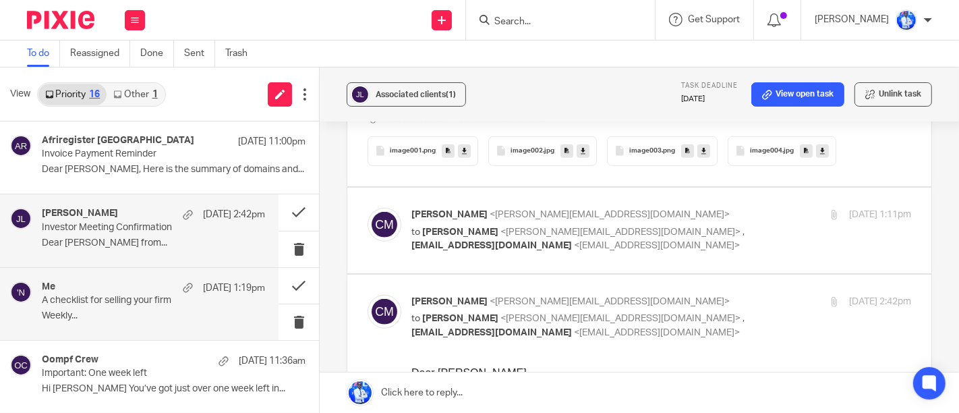
click at [146, 293] on div "Me 24 Sep 1:19pm" at bounding box center [153, 287] width 223 height 13
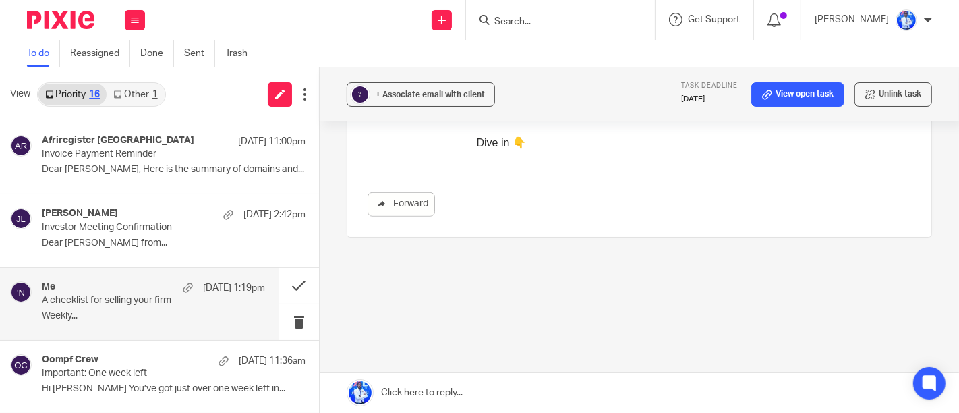
scroll to position [0, 0]
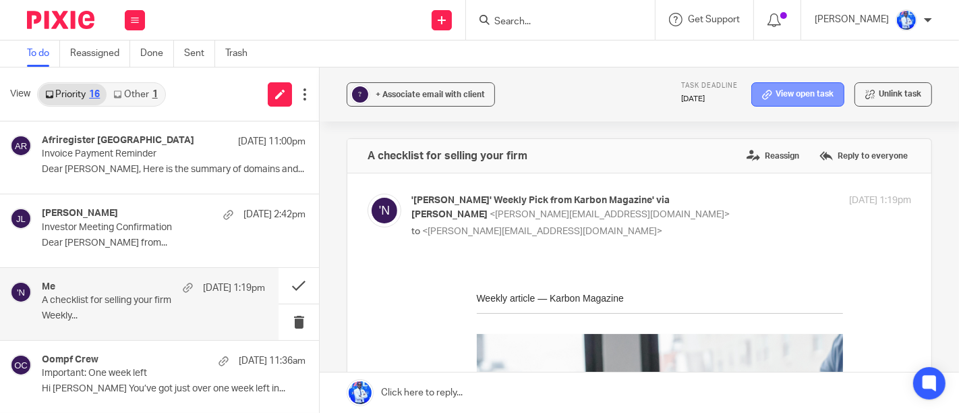
click at [808, 97] on link "View open task" at bounding box center [798, 94] width 93 height 24
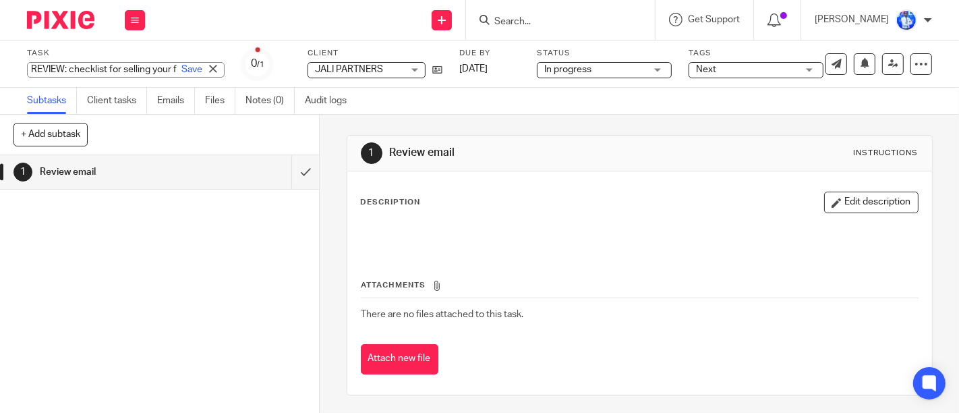
click at [130, 67] on div "REVIEW: checklist for selling your firm Save REVIEW: checklist for selling your…" at bounding box center [126, 70] width 198 height 16
click at [130, 67] on input "REVIEW: checklist for selling your firm" at bounding box center [126, 70] width 198 height 16
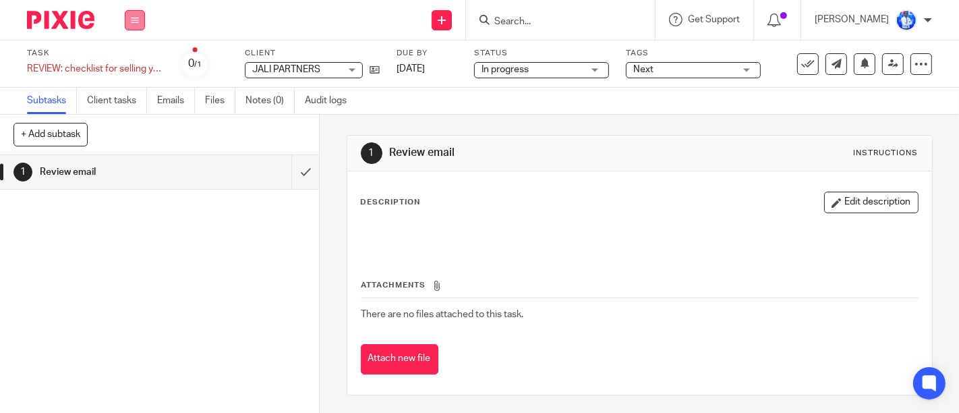
click at [135, 18] on icon at bounding box center [135, 20] width 8 height 8
click at [134, 86] on link "Email" at bounding box center [128, 82] width 22 height 9
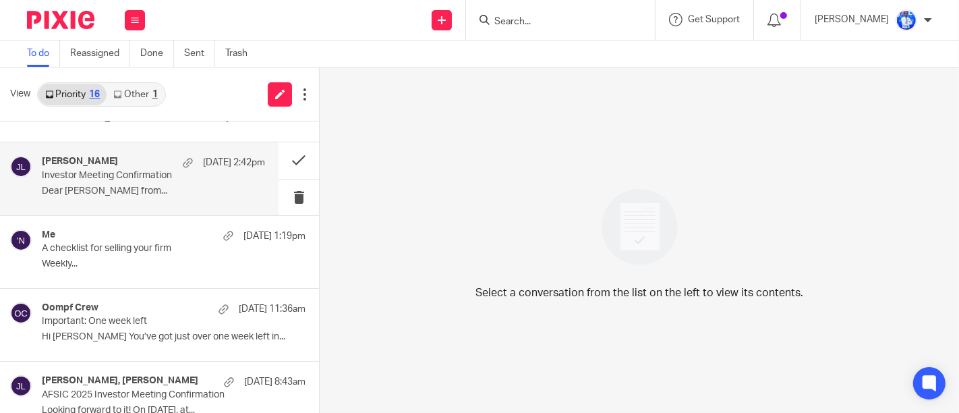
scroll to position [52, 0]
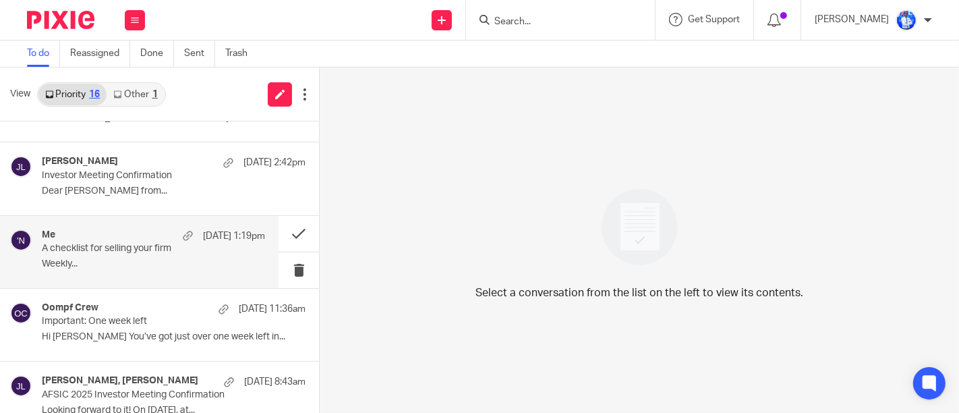
click at [145, 253] on div "Me [DATE] 1:19pm A checklist for selling your firm Weekly..." at bounding box center [153, 251] width 223 height 45
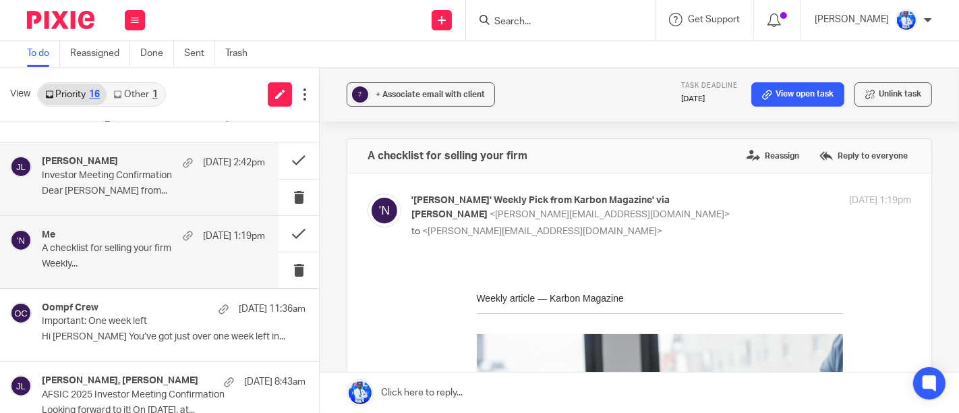
scroll to position [0, 0]
click at [134, 195] on p "Dear [PERSON_NAME] from..." at bounding box center [153, 191] width 223 height 11
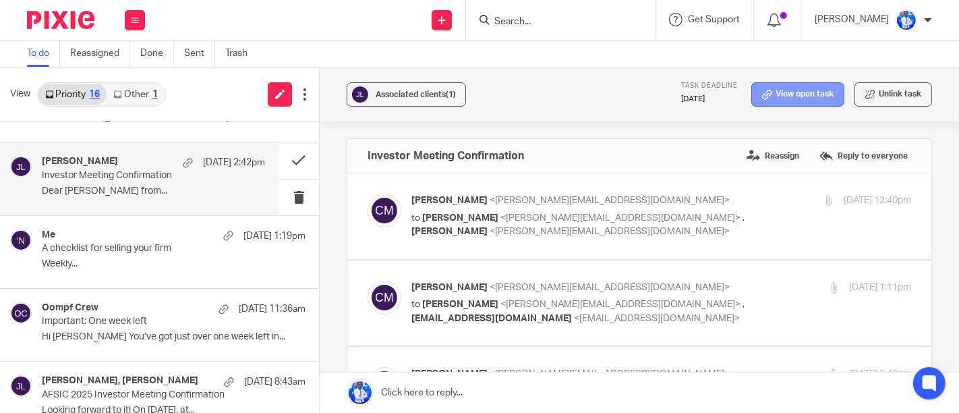
click at [805, 88] on link "View open task" at bounding box center [798, 94] width 93 height 24
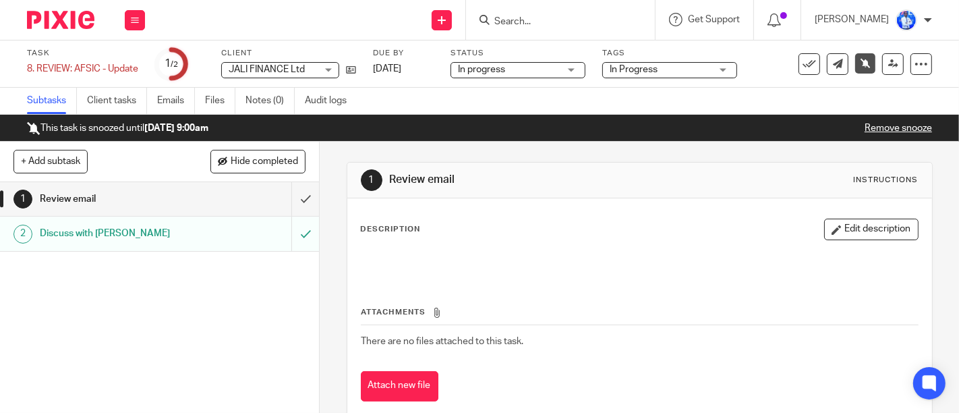
click at [42, 239] on h1 "Discuss with [PERSON_NAME]" at bounding box center [119, 233] width 159 height 20
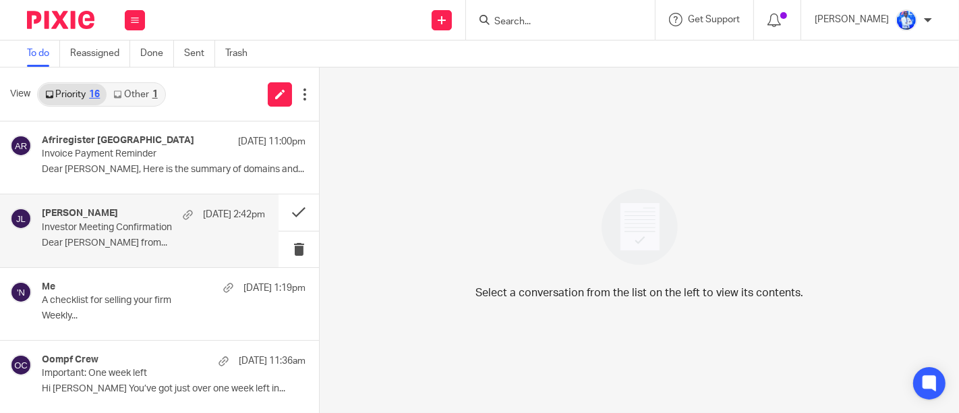
click at [108, 219] on h4 "[PERSON_NAME]" at bounding box center [80, 213] width 76 height 11
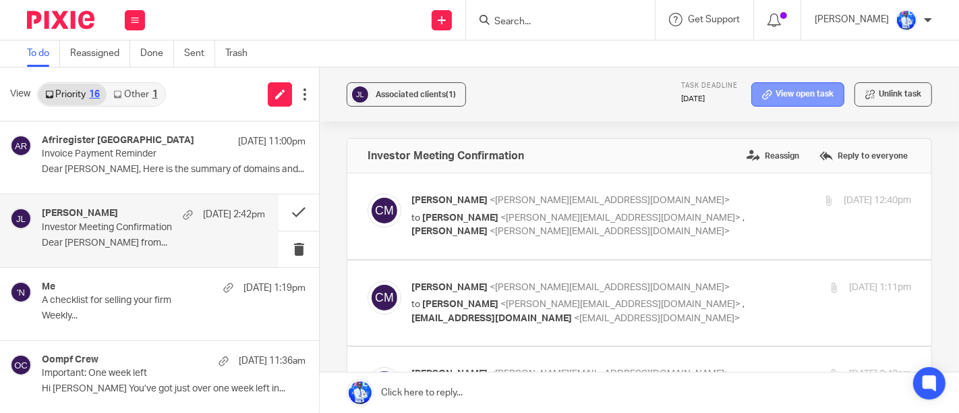
click at [762, 93] on icon at bounding box center [767, 95] width 10 height 10
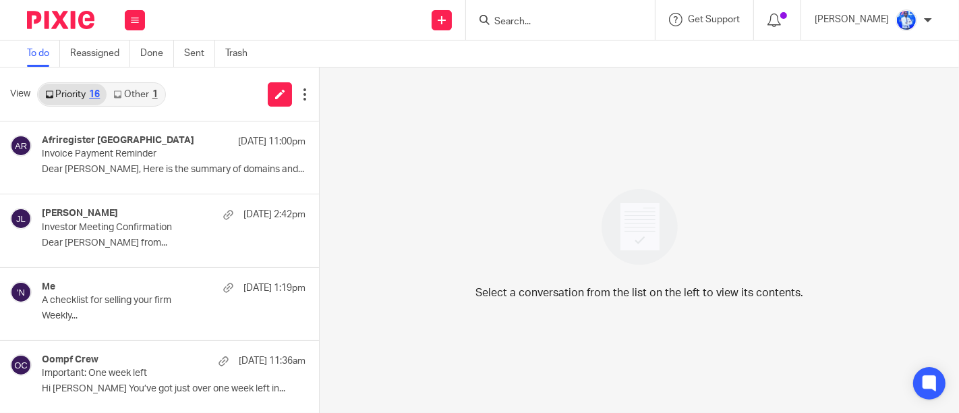
click at [130, 211] on div "[PERSON_NAME] [DATE] 2:42pm" at bounding box center [174, 214] width 264 height 13
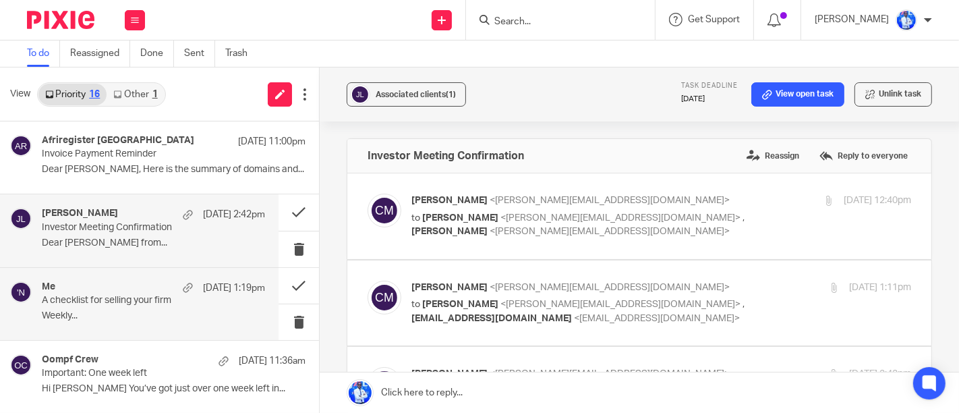
scroll to position [149, 0]
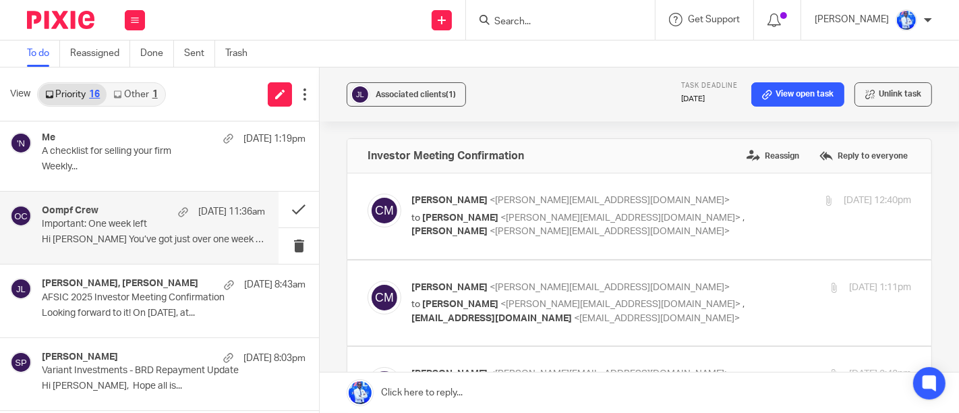
click at [165, 235] on p "Hi [PERSON_NAME] You’ve got just over one week left in..." at bounding box center [153, 239] width 223 height 11
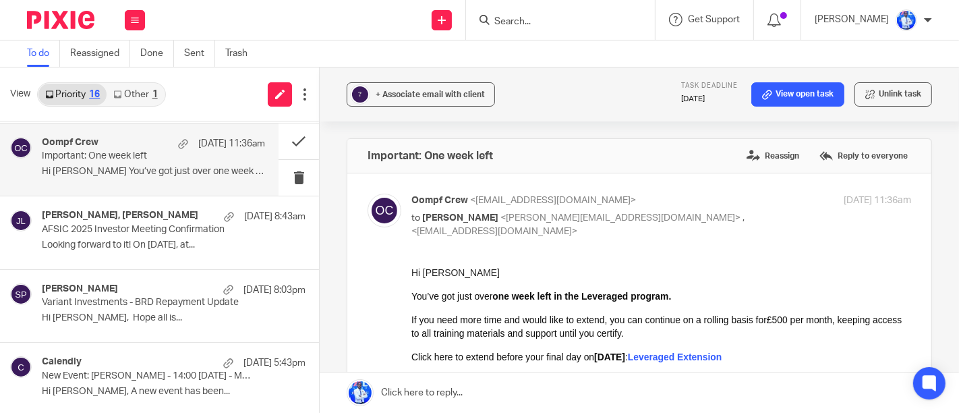
scroll to position [218, 0]
click at [165, 235] on div "[PERSON_NAME], [PERSON_NAME] [DATE] 8:43am AFSIC 2025 Investor Meeting Confirma…" at bounding box center [174, 231] width 264 height 45
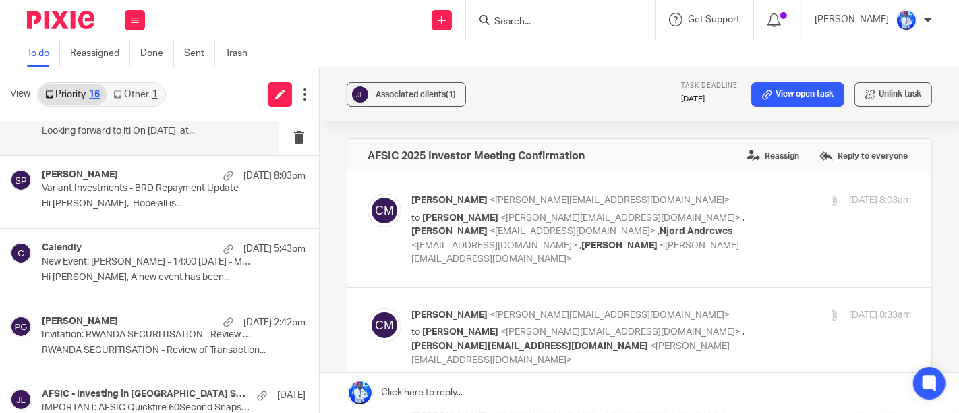
scroll to position [332, 0]
